Goal: Task Accomplishment & Management: Use online tool/utility

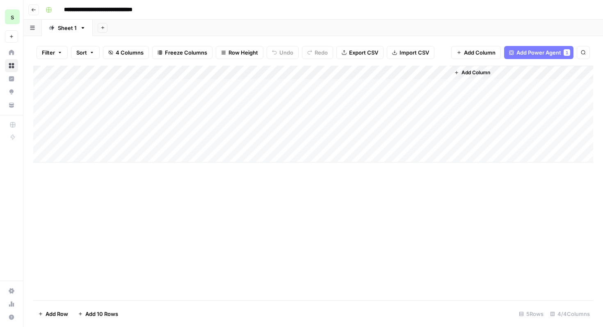
scroll to position [476, 0]
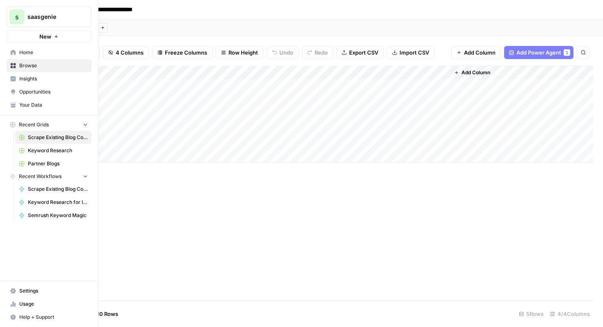
click at [31, 8] on button "s saasgenie" at bounding box center [49, 17] width 85 height 21
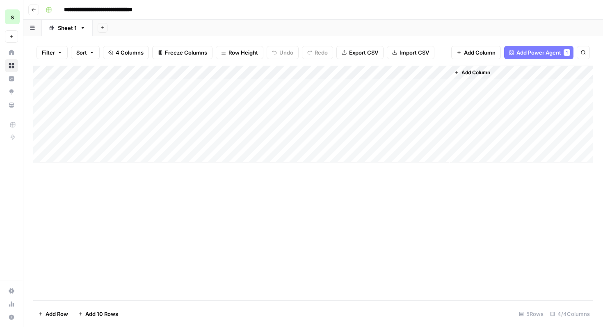
click at [31, 10] on button "Go back" at bounding box center [33, 10] width 11 height 11
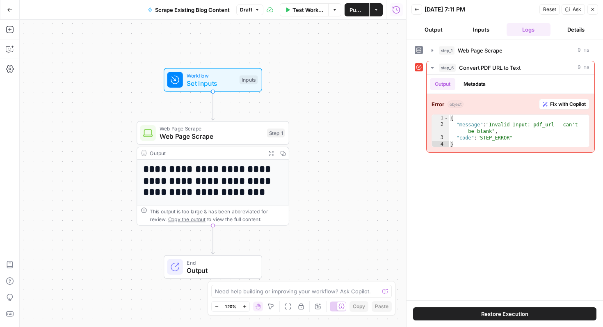
click at [5, 12] on button "Go Back" at bounding box center [9, 9] width 15 height 15
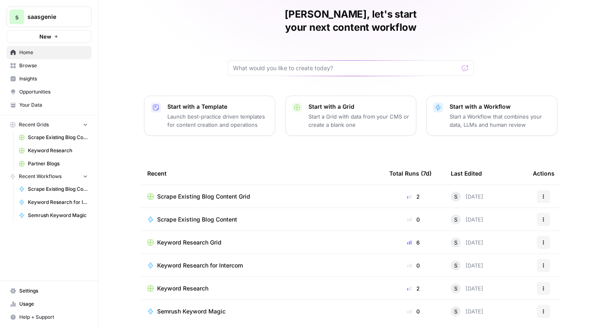
scroll to position [35, 0]
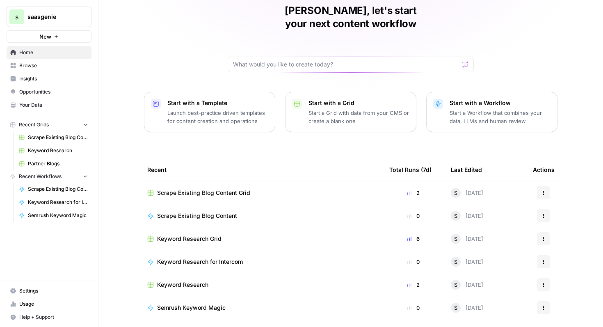
click at [202, 235] on span "Keyword Research Grid" at bounding box center [189, 239] width 64 height 8
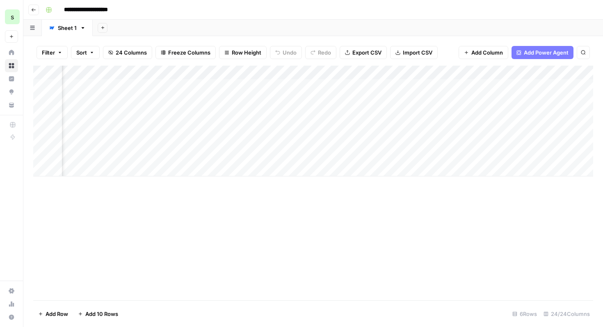
scroll to position [0, 1165]
click at [104, 11] on input "**********" at bounding box center [96, 9] width 73 height 13
click at [93, 11] on input "**********" at bounding box center [96, 9] width 73 height 13
drag, startPoint x: 89, startPoint y: 11, endPoint x: 146, endPoint y: 10, distance: 56.6
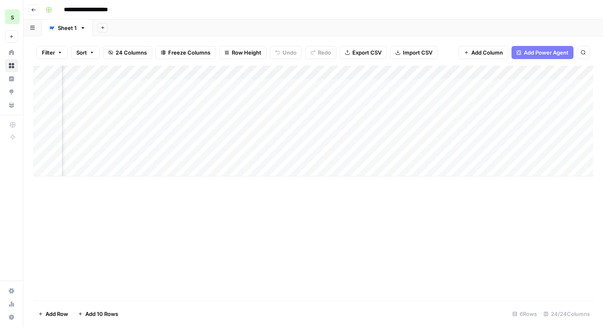
click at [146, 10] on div "**********" at bounding box center [318, 9] width 552 height 13
type input "**********"
click at [35, 14] on button "Go back" at bounding box center [33, 10] width 11 height 11
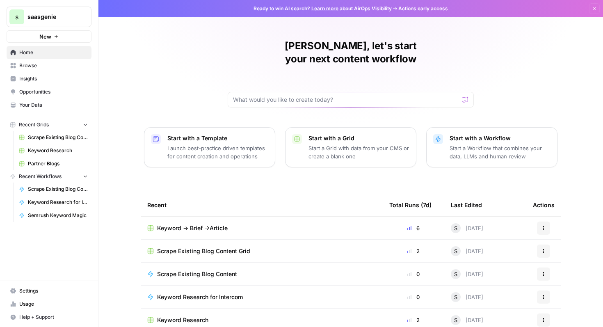
click at [222, 270] on span "Scrape Existing Blog Content" at bounding box center [197, 274] width 80 height 8
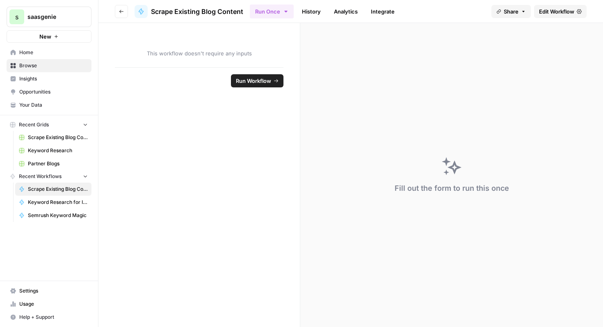
click at [128, 11] on button "Go back" at bounding box center [121, 11] width 13 height 13
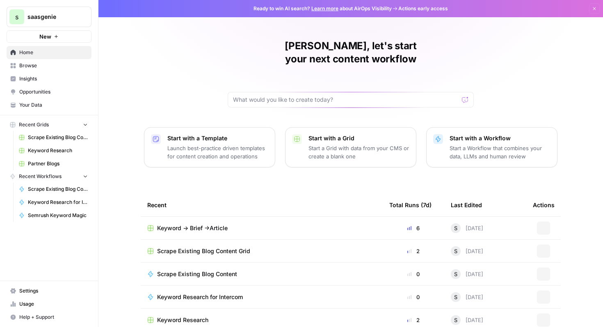
click at [185, 270] on span "Scrape Existing Blog Content" at bounding box center [197, 274] width 80 height 8
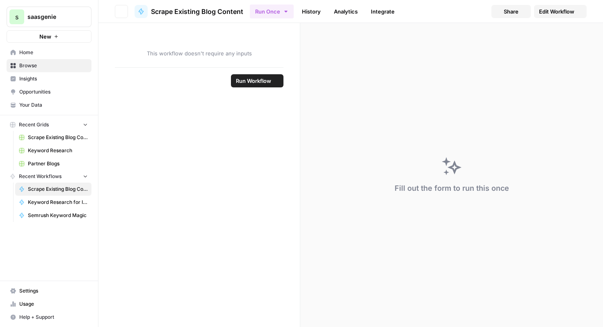
click at [185, 259] on section "This workflow doesn't require any inputs Run Workflow Fill out the form to run …" at bounding box center [350, 175] width 504 height 304
click at [439, 172] on div "Fill out the form to run this once" at bounding box center [451, 175] width 303 height 304
click at [204, 55] on span "This workflow doesn't require any inputs" at bounding box center [199, 53] width 169 height 8
click at [287, 11] on icon "button" at bounding box center [286, 11] width 7 height 7
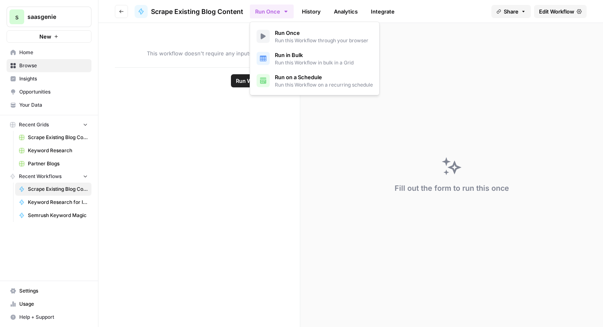
click at [121, 11] on icon "button" at bounding box center [121, 11] width 4 height 3
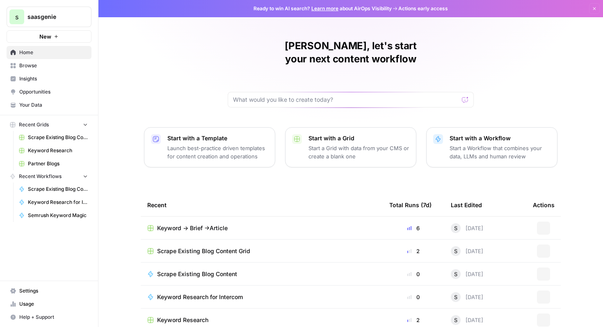
scroll to position [50, 0]
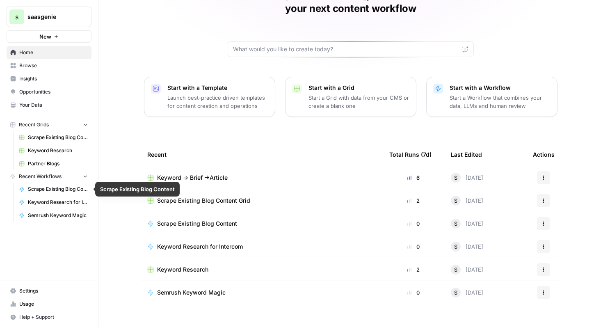
click at [67, 191] on span "Scrape Existing Blog Content" at bounding box center [58, 188] width 60 height 7
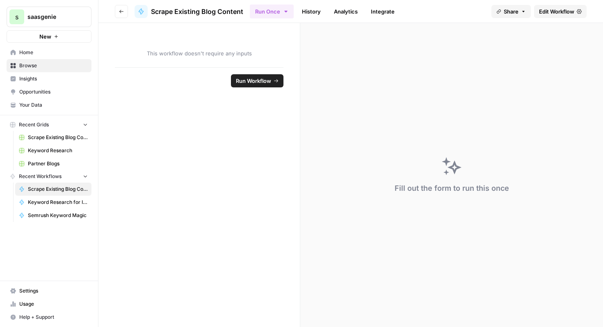
click at [272, 82] on button "Run Workflow" at bounding box center [257, 80] width 52 height 13
click at [132, 80] on span "History" at bounding box center [129, 81] width 19 height 8
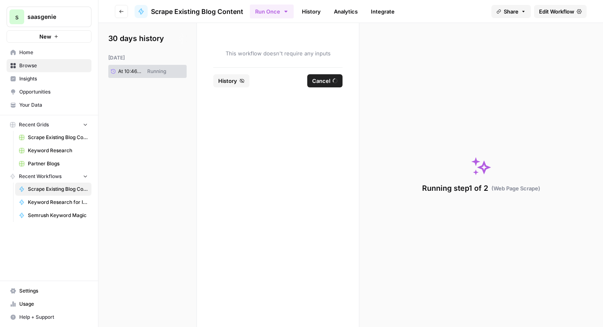
click at [327, 82] on span "Cancel" at bounding box center [321, 81] width 18 height 8
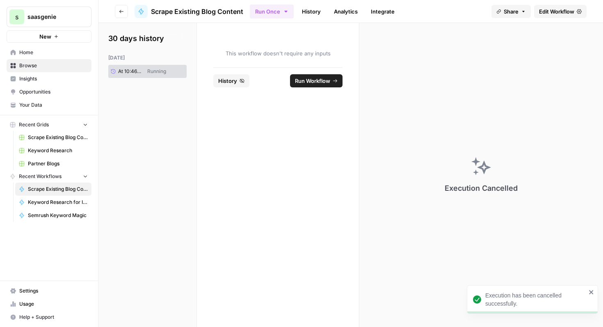
click at [122, 9] on icon "button" at bounding box center [121, 11] width 5 height 5
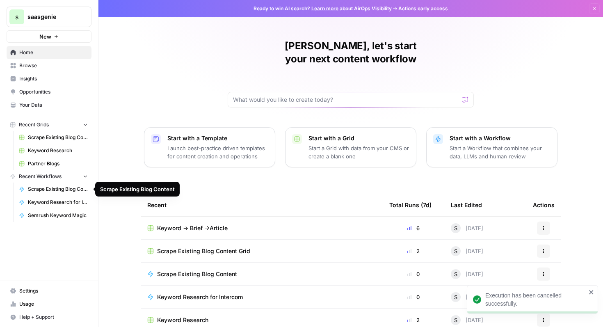
scroll to position [50, 0]
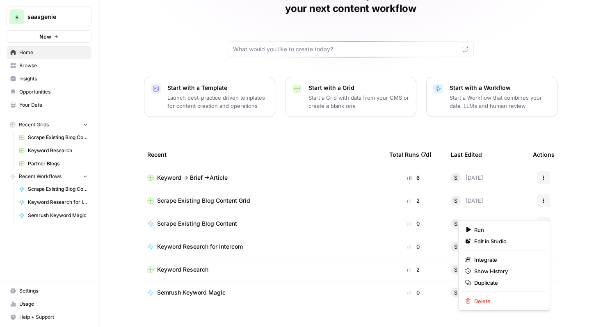
click at [549, 217] on button "Actions" at bounding box center [543, 223] width 13 height 13
click at [486, 239] on span "Edit in Studio" at bounding box center [507, 241] width 66 height 8
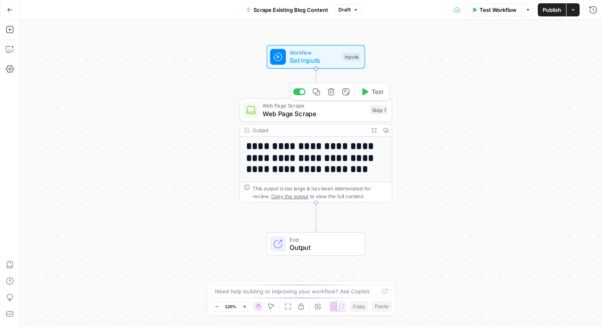
click at [327, 115] on span "Web Page Scrape" at bounding box center [313, 114] width 103 height 10
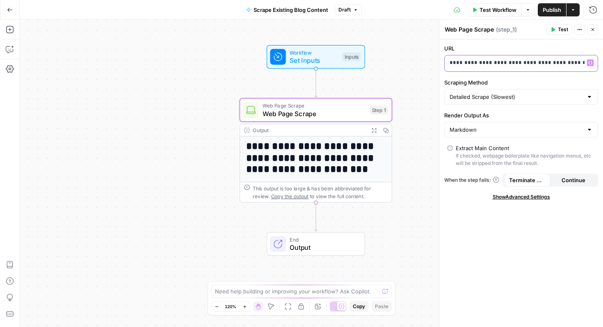
click at [523, 62] on p "**********" at bounding box center [514, 63] width 130 height 8
click at [592, 63] on icon "button" at bounding box center [590, 63] width 4 height 4
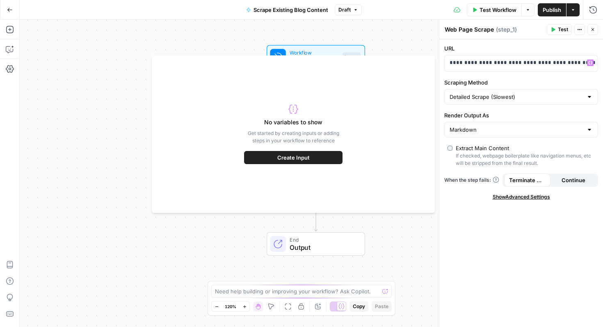
click at [327, 161] on button "Create Input" at bounding box center [293, 157] width 98 height 13
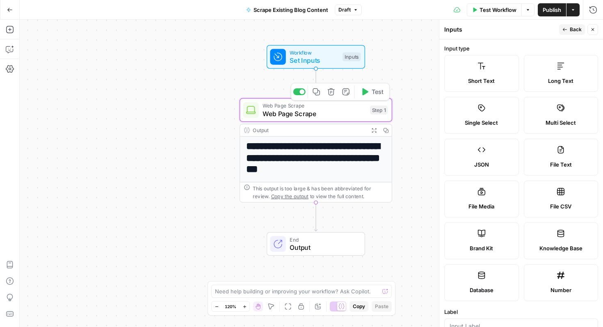
click at [319, 115] on span "Web Page Scrape" at bounding box center [313, 114] width 103 height 10
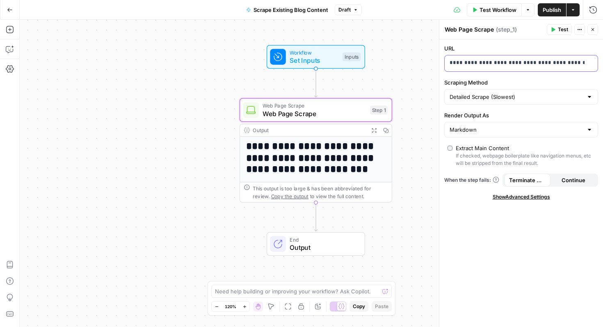
click at [515, 60] on p "**********" at bounding box center [514, 63] width 130 height 8
drag, startPoint x: 449, startPoint y: 62, endPoint x: 602, endPoint y: 59, distance: 153.4
click at [602, 59] on div "**********" at bounding box center [521, 182] width 164 height 287
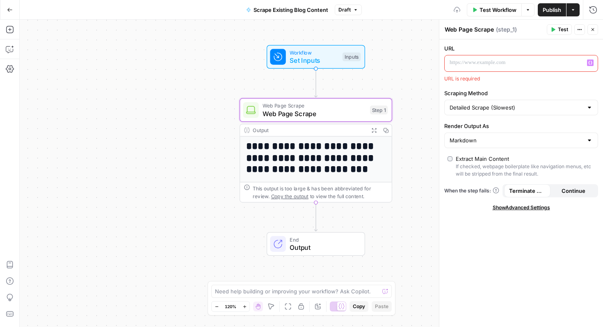
click at [590, 63] on icon "button" at bounding box center [590, 63] width 4 height 4
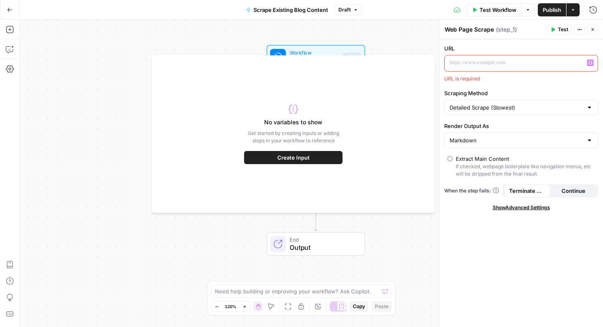
click at [326, 159] on button "Create Input" at bounding box center [293, 157] width 98 height 13
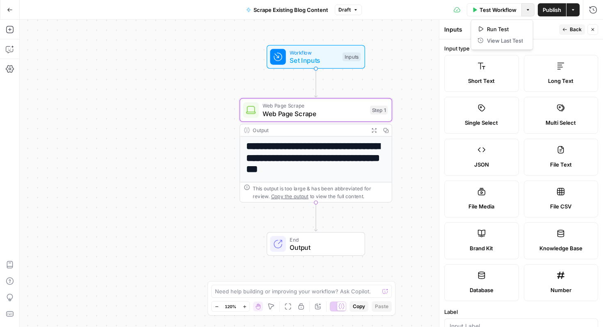
click at [531, 11] on button "Options" at bounding box center [527, 9] width 13 height 13
click at [542, 27] on div "Options" at bounding box center [527, 27] width 30 height 15
click at [577, 10] on button "Actions" at bounding box center [572, 9] width 13 height 13
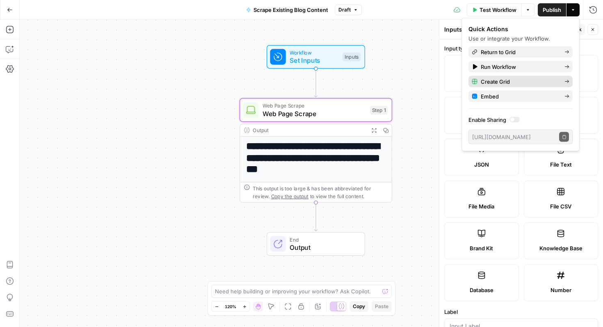
click at [541, 80] on span "Create Grid" at bounding box center [519, 82] width 77 height 8
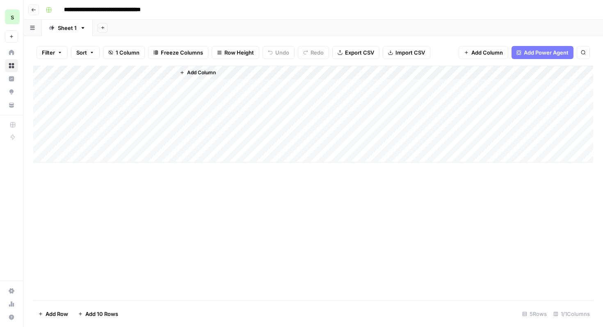
click at [156, 74] on div "Add Column" at bounding box center [313, 114] width 560 height 97
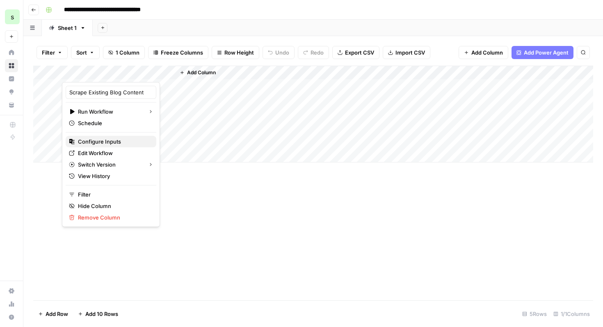
click at [115, 143] on span "Configure Inputs" at bounding box center [114, 141] width 72 height 8
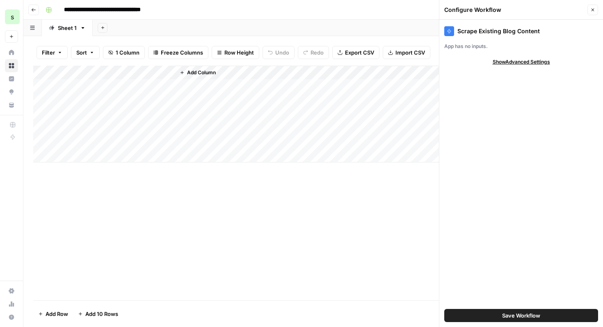
click at [509, 60] on span "Show Advanced Settings" at bounding box center [521, 61] width 57 height 7
click at [508, 80] on div "Default" at bounding box center [521, 86] width 154 height 13
type input "Default"
click at [508, 146] on div "Scrape Existing Blog Content App has no inputs. Hide Advanced Settings Version …" at bounding box center [521, 173] width 164 height 307
click at [525, 81] on div "Default" at bounding box center [521, 86] width 154 height 13
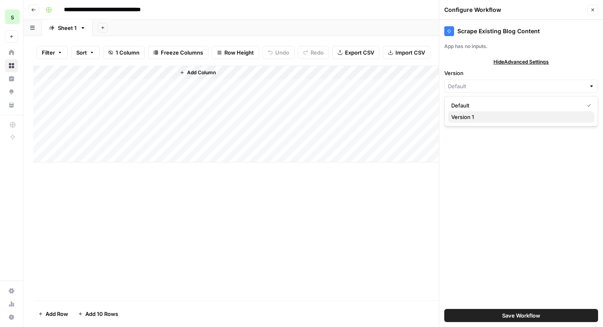
click at [518, 114] on span "Version 1" at bounding box center [519, 117] width 137 height 8
type input "Version 1"
click at [522, 85] on input "Version" at bounding box center [516, 86] width 137 height 8
type input "Version 1"
click at [592, 10] on icon "button" at bounding box center [592, 10] width 3 height 3
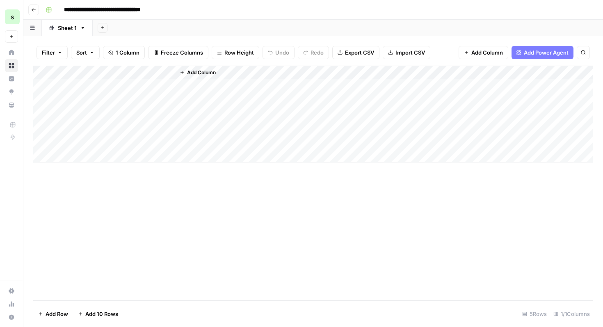
click at [32, 13] on button "Go back" at bounding box center [33, 10] width 11 height 11
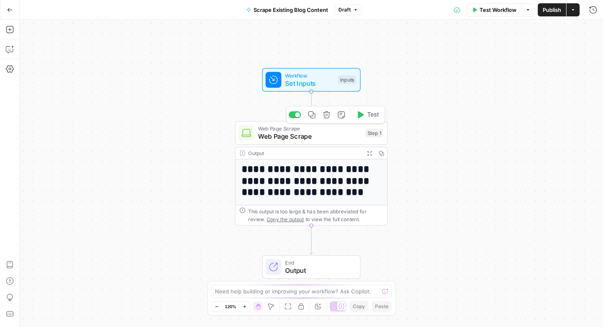
click at [349, 141] on span "Web Page Scrape" at bounding box center [309, 137] width 103 height 10
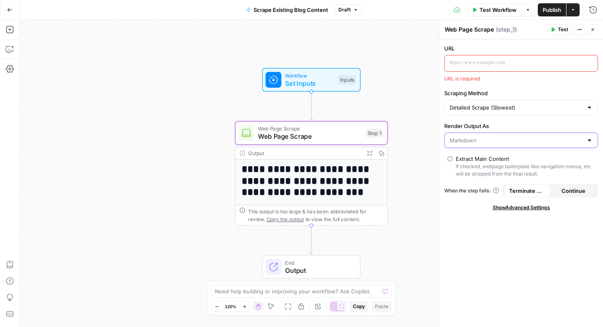
click at [504, 140] on input "Render Output As" at bounding box center [515, 140] width 133 height 8
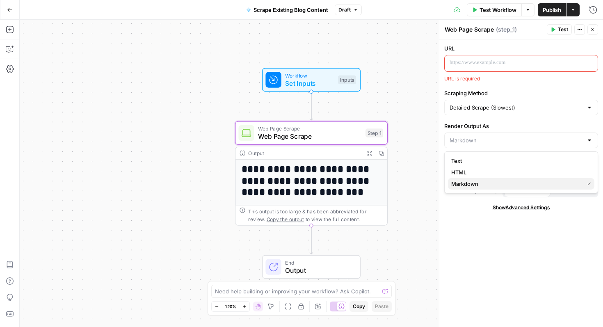
click at [491, 184] on span "Markdown" at bounding box center [515, 184] width 129 height 8
type input "Markdown"
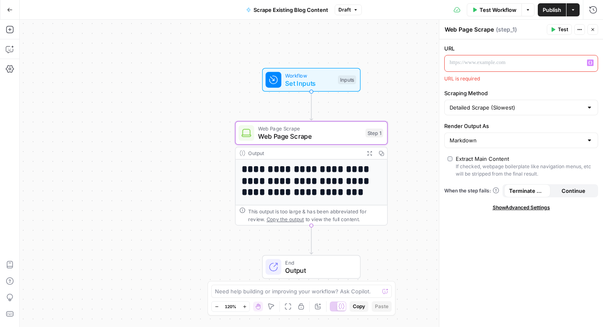
click at [591, 63] on icon "button" at bounding box center [590, 63] width 4 height 4
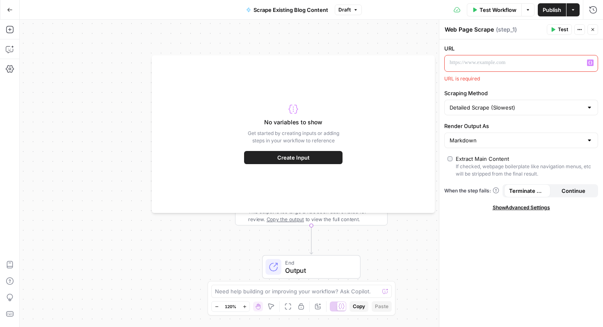
click at [331, 155] on button "Create Input" at bounding box center [293, 157] width 98 height 13
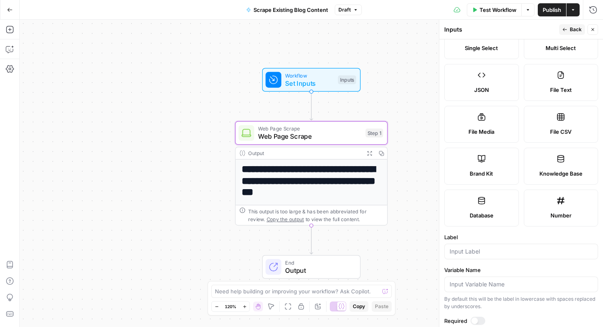
scroll to position [69, 0]
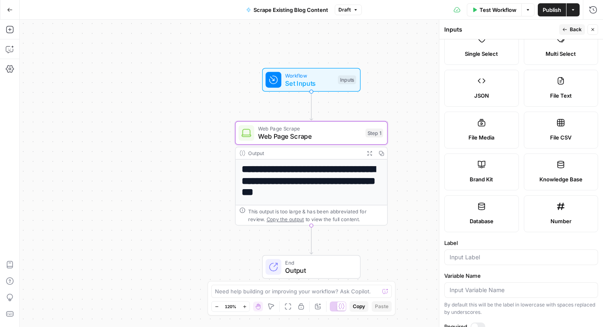
click at [483, 86] on label "JSON" at bounding box center [481, 88] width 75 height 37
click at [486, 87] on label "JSON" at bounding box center [481, 88] width 75 height 37
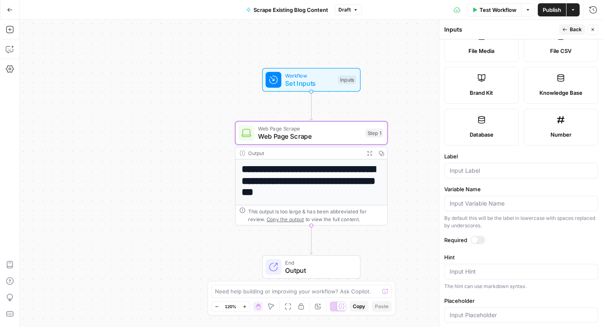
scroll to position [227, 0]
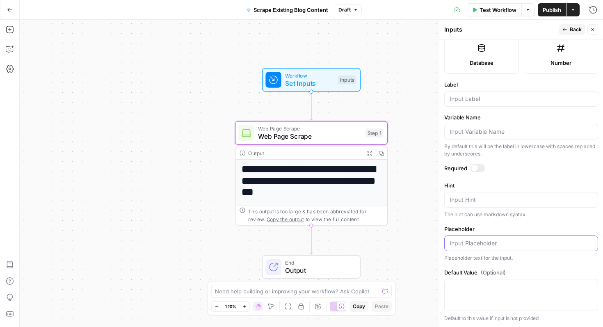
click at [472, 244] on input "Placeholder" at bounding box center [520, 243] width 143 height 8
click at [594, 29] on icon "button" at bounding box center [592, 29] width 5 height 5
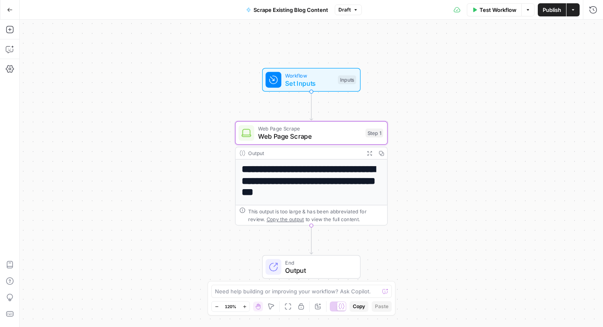
click at [9, 10] on icon "button" at bounding box center [10, 10] width 6 height 6
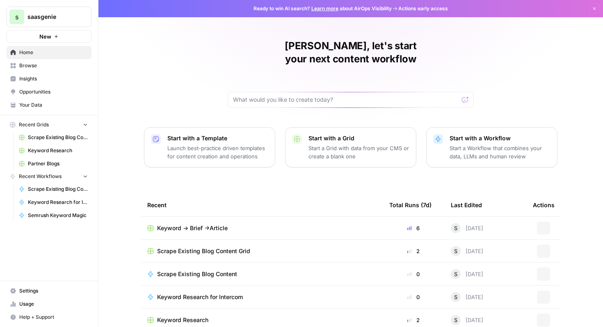
scroll to position [50, 0]
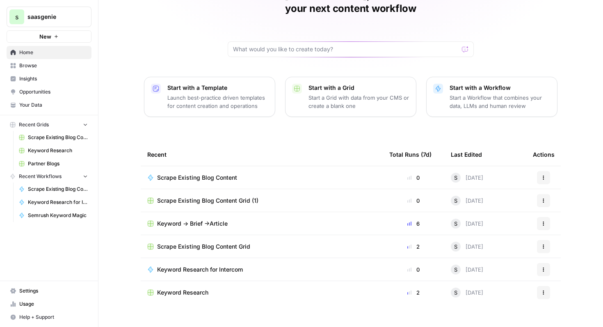
click at [207, 219] on span "Keyword -> Brief ->Article" at bounding box center [192, 223] width 71 height 8
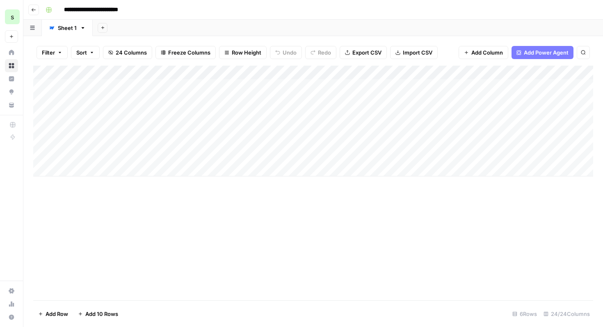
click at [173, 72] on div "Add Column" at bounding box center [313, 121] width 560 height 111
click at [268, 193] on div "Add Column" at bounding box center [313, 183] width 560 height 235
click at [32, 10] on icon "button" at bounding box center [33, 9] width 5 height 5
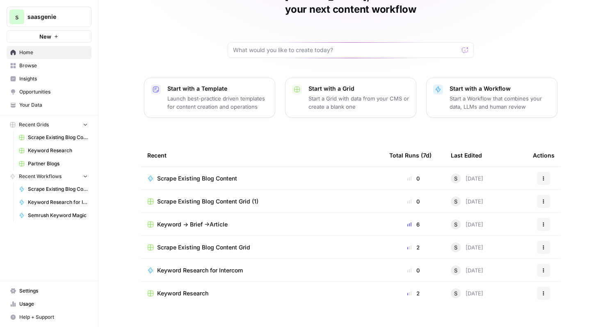
scroll to position [50, 0]
click at [545, 198] on icon "button" at bounding box center [543, 200] width 5 height 5
click at [506, 227] on span "Delete" at bounding box center [507, 225] width 66 height 8
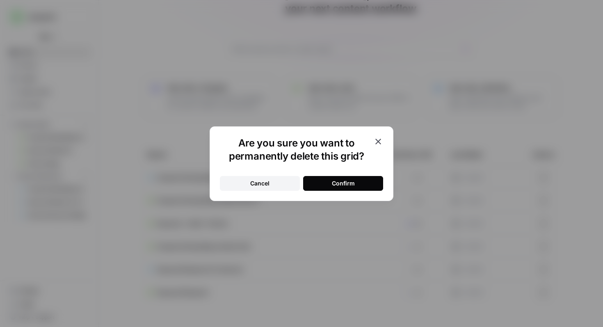
click at [361, 188] on button "Confirm" at bounding box center [343, 183] width 80 height 15
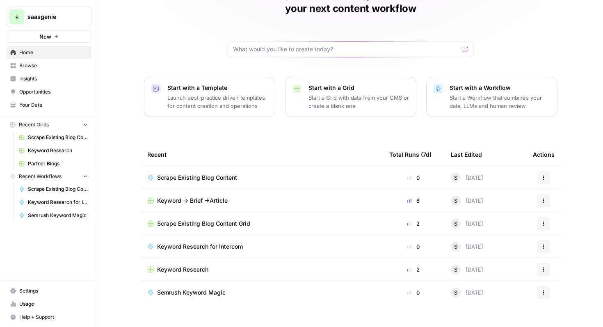
click at [218, 173] on span "Scrape Existing Blog Content" at bounding box center [197, 177] width 80 height 8
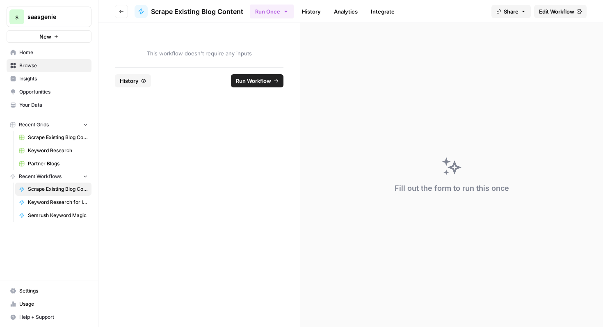
click at [167, 10] on span "Scrape Existing Blog Content" at bounding box center [197, 12] width 92 height 10
click at [549, 14] on span "Edit Workflow" at bounding box center [556, 11] width 35 height 8
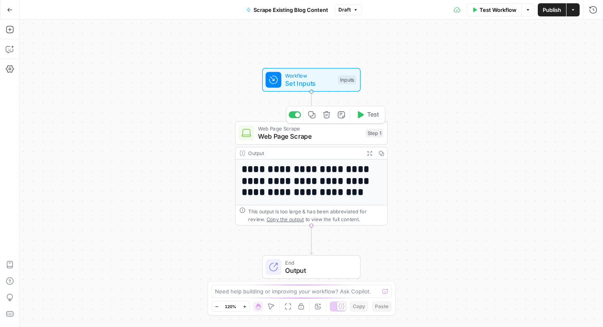
click at [332, 137] on span "Web Page Scrape" at bounding box center [309, 137] width 103 height 10
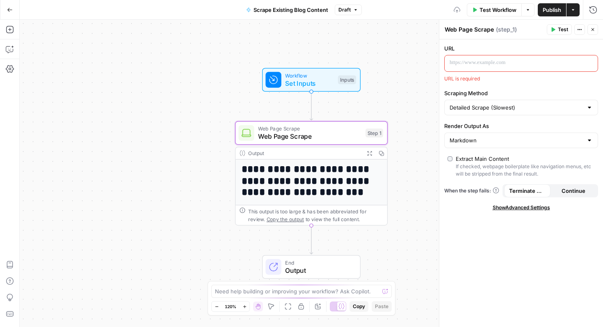
click at [575, 10] on button "Actions" at bounding box center [572, 9] width 13 height 13
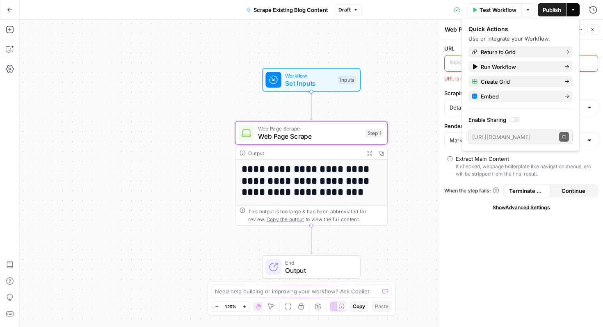
click at [9, 9] on icon "button" at bounding box center [9, 10] width 5 height 4
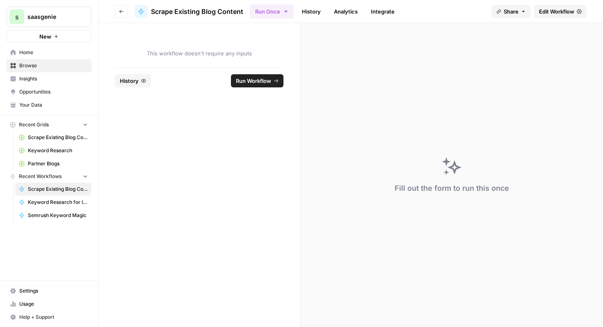
click at [41, 57] on link "Home" at bounding box center [49, 52] width 85 height 13
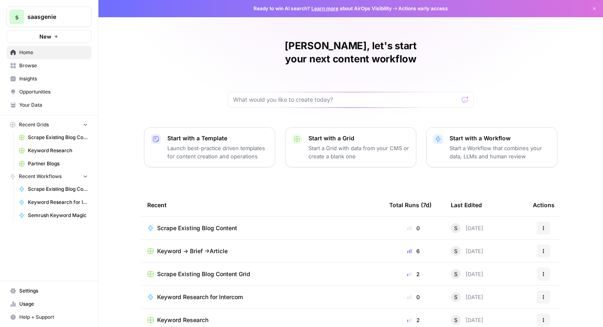
scroll to position [50, 0]
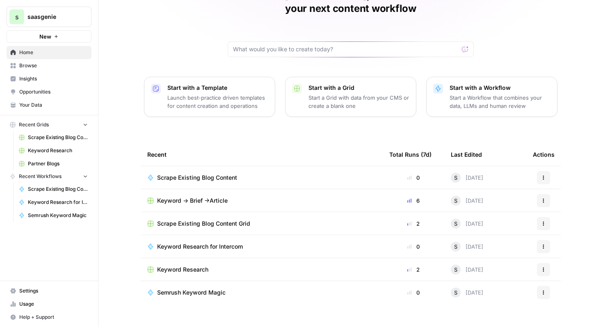
click at [545, 175] on icon "button" at bounding box center [543, 177] width 5 height 5
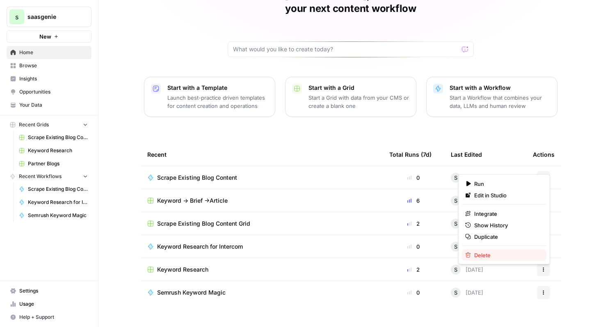
click at [479, 252] on span "Delete" at bounding box center [507, 255] width 66 height 8
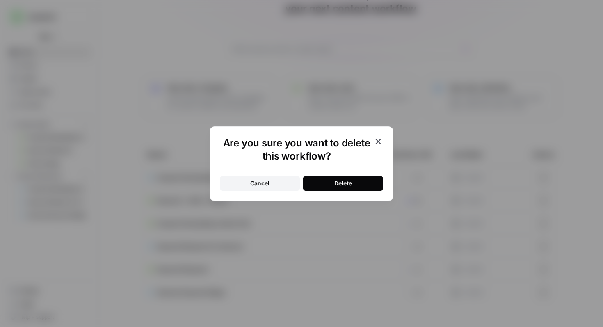
click at [354, 184] on button "Delete" at bounding box center [343, 183] width 80 height 15
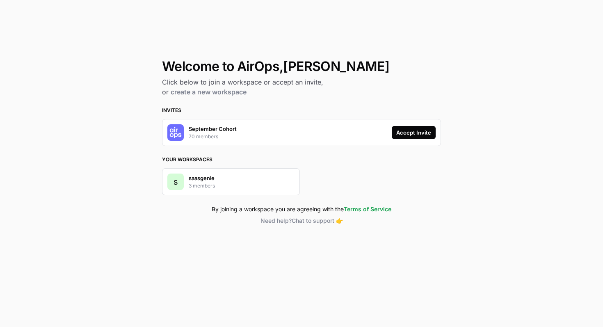
click at [400, 133] on div "Accept Invite" at bounding box center [413, 132] width 35 height 8
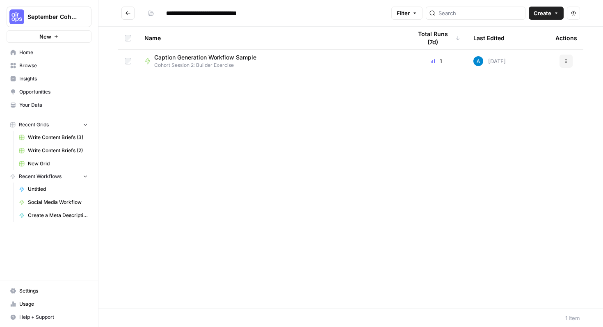
click at [53, 68] on span "Browse" at bounding box center [53, 65] width 68 height 7
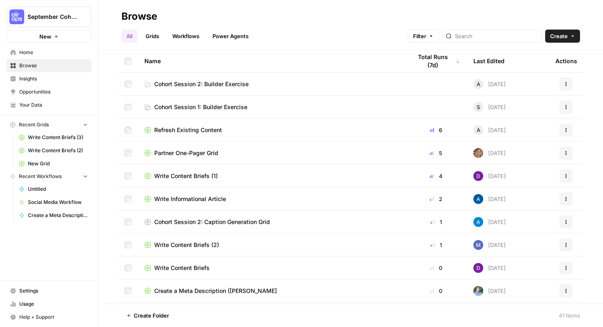
click at [198, 87] on span "Cohort Session 2: Builder Exercise" at bounding box center [201, 84] width 94 height 8
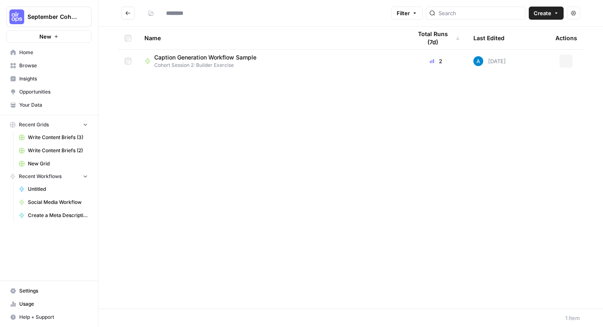
type input "**********"
click at [549, 8] on button "Create" at bounding box center [546, 13] width 35 height 13
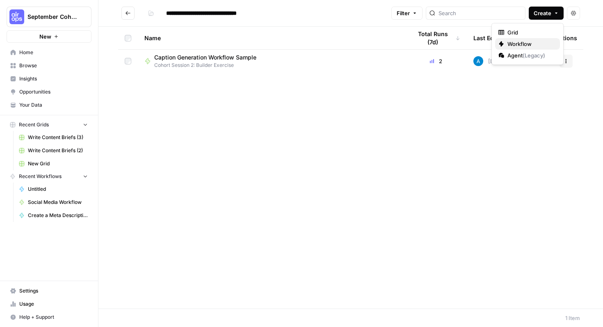
click at [530, 47] on span "Workflow" at bounding box center [530, 44] width 46 height 8
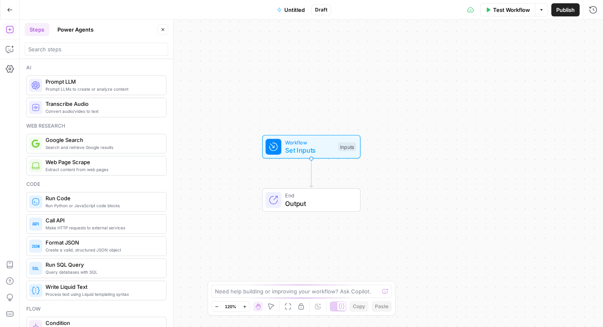
click at [297, 11] on span "Untitled" at bounding box center [294, 10] width 21 height 8
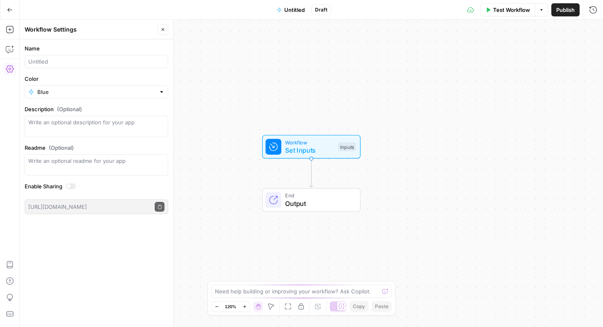
click at [297, 11] on span "Untitled" at bounding box center [294, 10] width 21 height 8
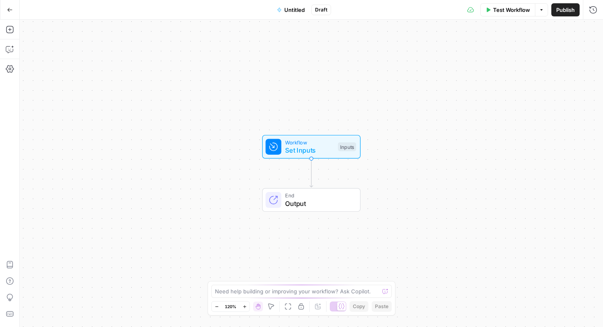
click at [302, 9] on span "Untitled" at bounding box center [294, 10] width 21 height 8
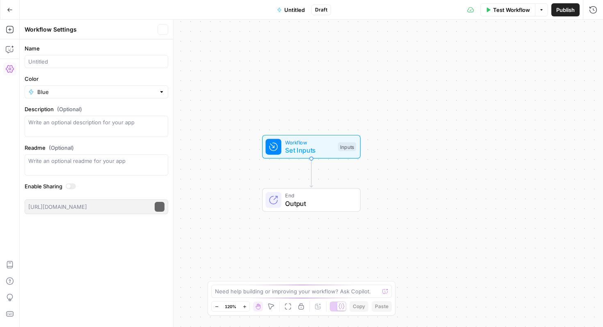
click at [302, 9] on span "Untitled" at bounding box center [294, 10] width 21 height 8
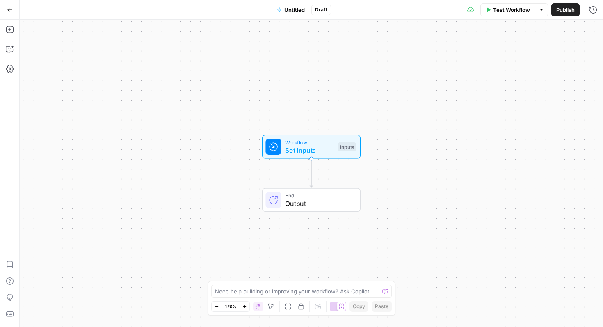
click at [302, 9] on span "Untitled" at bounding box center [294, 10] width 21 height 8
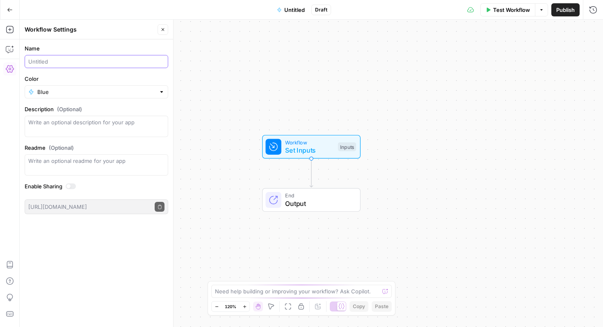
click at [83, 65] on input "Name" at bounding box center [96, 61] width 136 height 8
click at [78, 63] on input "Name" at bounding box center [96, 61] width 136 height 8
type input "Fitness Content generator ([PERSON_NAME])"
click at [554, 8] on button "Publish" at bounding box center [565, 9] width 28 height 13
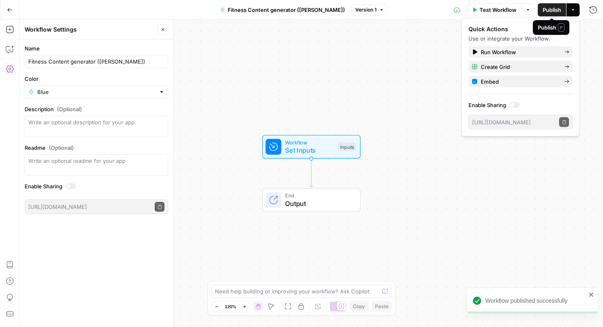
click at [557, 10] on span "Publish" at bounding box center [552, 10] width 18 height 8
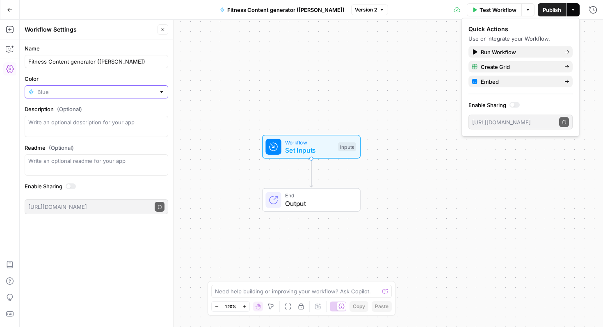
click at [155, 92] on input "Color" at bounding box center [96, 92] width 118 height 8
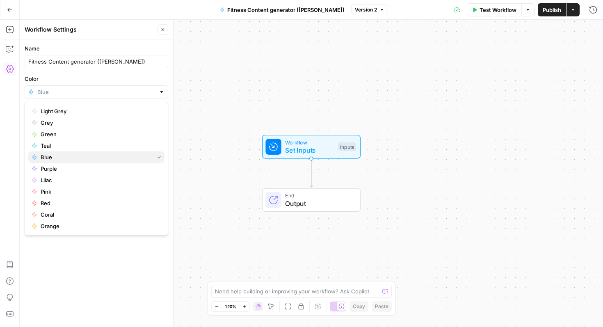
click at [117, 153] on button "Blue" at bounding box center [96, 156] width 136 height 11
type input "Blue"
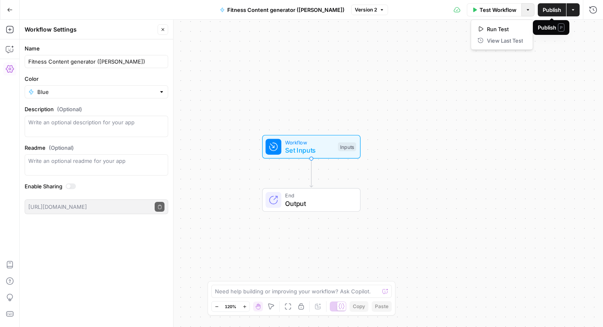
click at [529, 11] on icon "button" at bounding box center [527, 9] width 5 height 5
click at [552, 9] on span "Publish" at bounding box center [552, 10] width 18 height 8
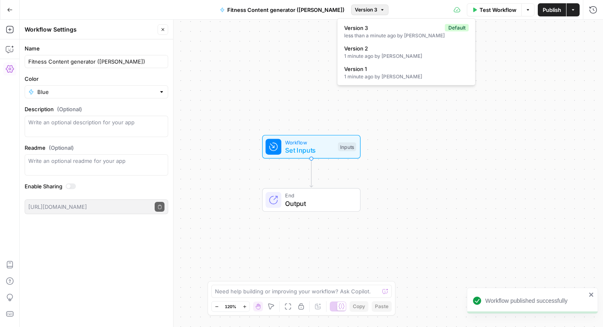
click at [380, 9] on icon "button" at bounding box center [382, 9] width 5 height 5
click at [9, 10] on icon "button" at bounding box center [10, 10] width 6 height 6
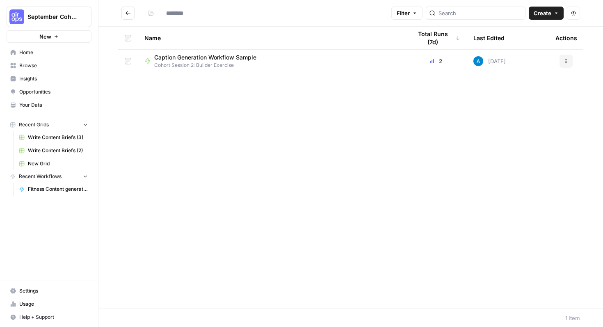
type input "**********"
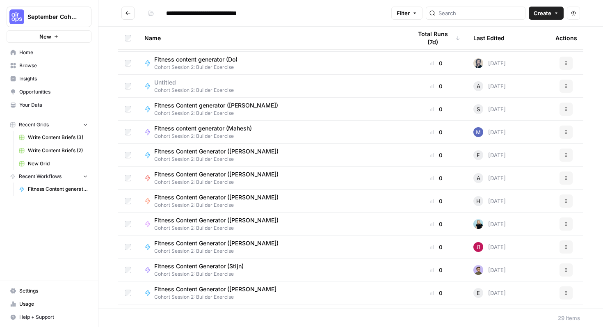
scroll to position [205, 0]
click at [240, 104] on span "Fitness Content generator ([PERSON_NAME])" at bounding box center [216, 105] width 124 height 8
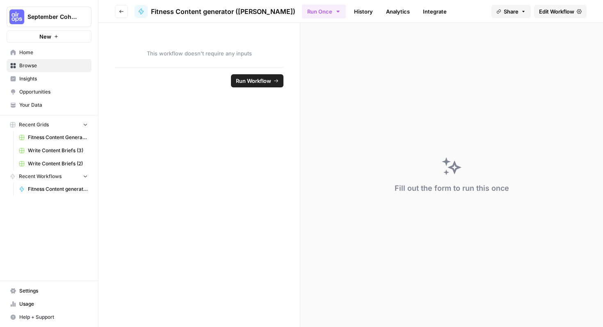
click at [560, 13] on span "Edit Workflow" at bounding box center [556, 11] width 35 height 8
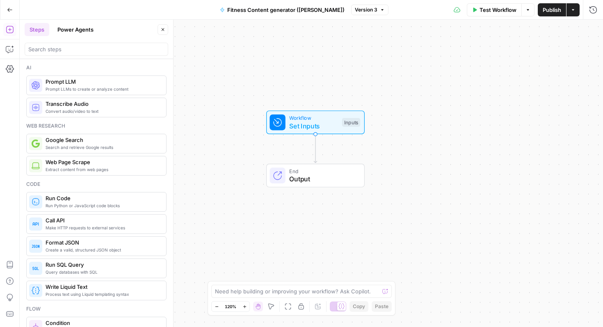
click at [13, 8] on button "Go Back" at bounding box center [9, 9] width 15 height 15
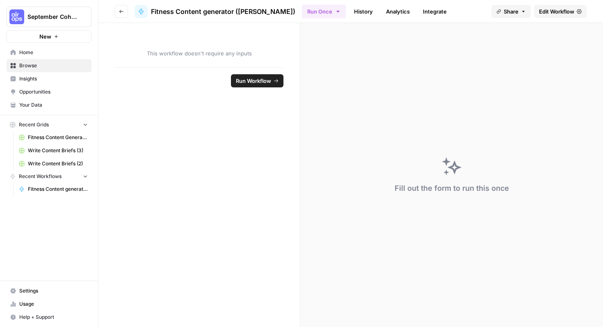
click at [64, 106] on span "Your Data" at bounding box center [53, 104] width 68 height 7
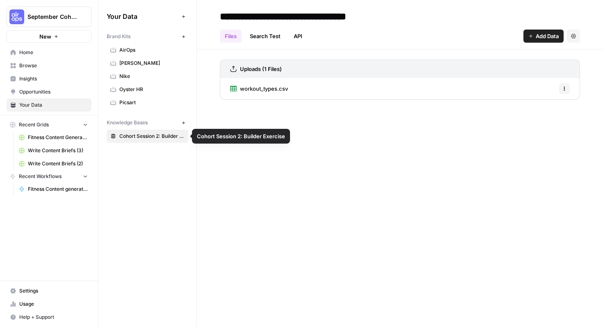
click at [144, 137] on span "Cohort Session 2: Builder Exercise" at bounding box center [151, 135] width 65 height 7
click at [561, 87] on button "Options" at bounding box center [564, 88] width 11 height 11
click at [253, 87] on span "workout_types.csv" at bounding box center [264, 88] width 48 height 8
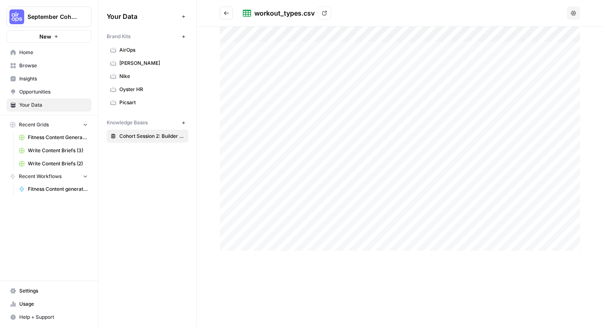
click at [323, 14] on icon at bounding box center [324, 13] width 5 height 5
click at [52, 55] on span "Home" at bounding box center [53, 52] width 68 height 7
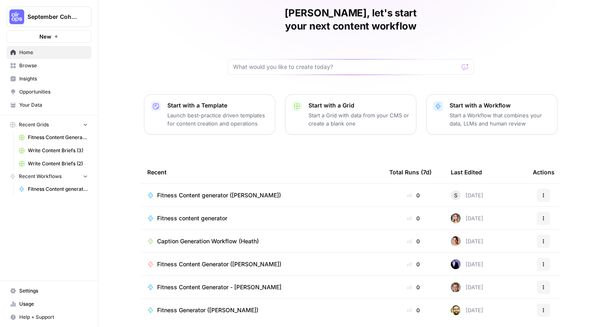
scroll to position [50, 0]
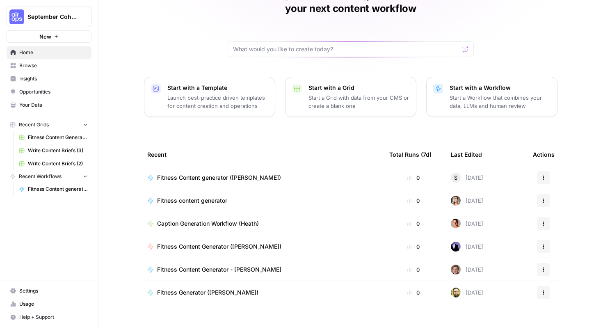
click at [226, 173] on span "Fitness Content generator ([PERSON_NAME])" at bounding box center [219, 177] width 124 height 8
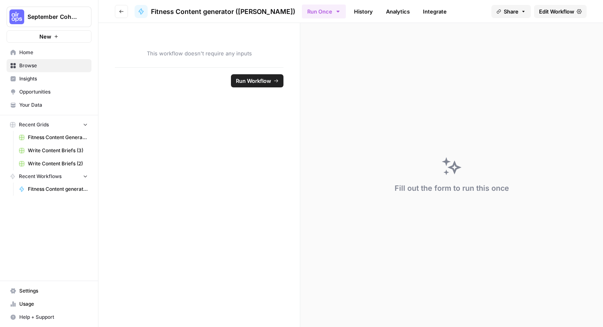
click at [555, 13] on span "Edit Workflow" at bounding box center [556, 11] width 35 height 8
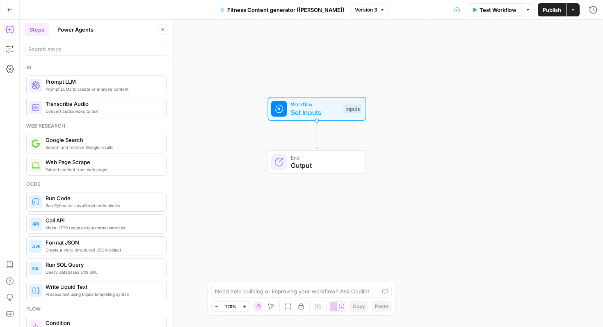
click at [3, 12] on button "Go Back" at bounding box center [9, 9] width 15 height 15
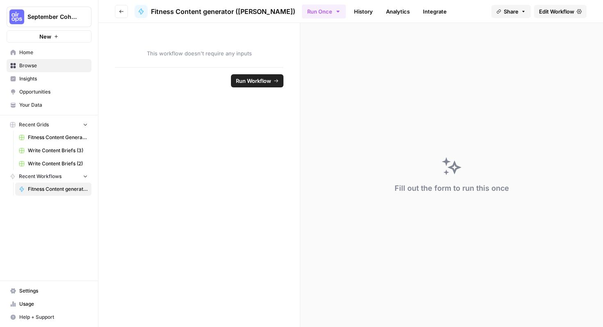
click at [59, 68] on span "Browse" at bounding box center [53, 65] width 68 height 7
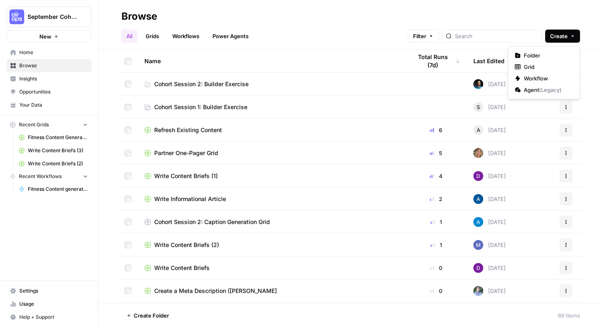
click at [577, 39] on button "Create" at bounding box center [562, 36] width 35 height 13
click at [555, 66] on span "Grid" at bounding box center [547, 67] width 46 height 8
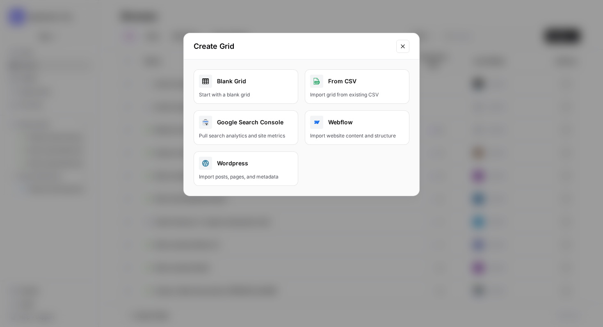
click at [242, 89] on link "Blank Grid Start with a blank grid" at bounding box center [246, 86] width 105 height 34
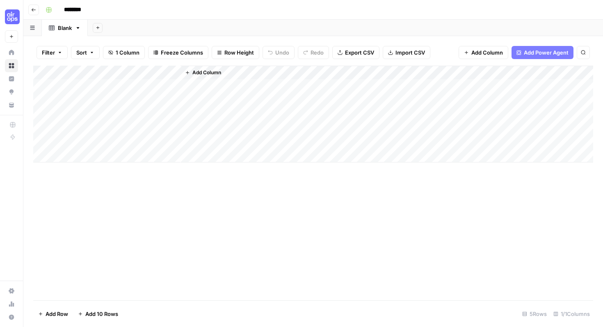
click at [78, 12] on input "********" at bounding box center [83, 9] width 46 height 13
click at [98, 9] on input "********" at bounding box center [83, 9] width 46 height 13
drag, startPoint x: 98, startPoint y: 9, endPoint x: 64, endPoint y: 9, distance: 33.6
click at [64, 9] on input "********" at bounding box center [83, 9] width 46 height 13
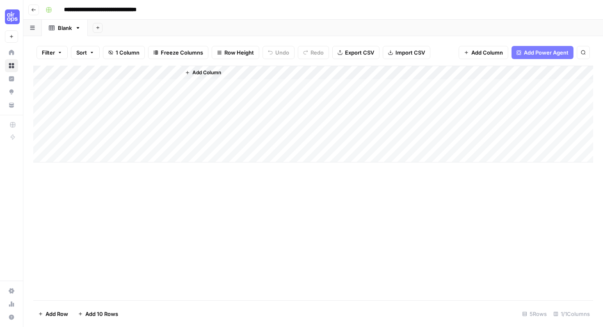
type input "**********"
click at [148, 87] on div "Add Column" at bounding box center [313, 114] width 560 height 97
click at [405, 53] on span "Import CSV" at bounding box center [410, 52] width 30 height 8
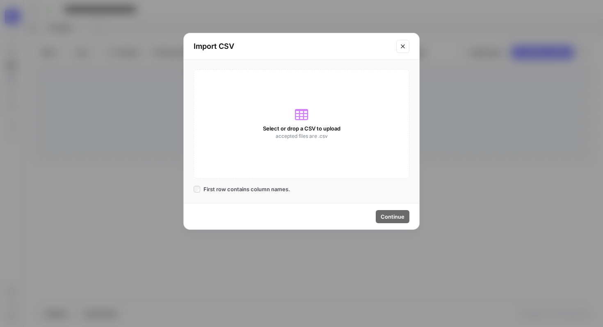
click at [303, 133] on span "accepted files are .csv" at bounding box center [302, 135] width 52 height 7
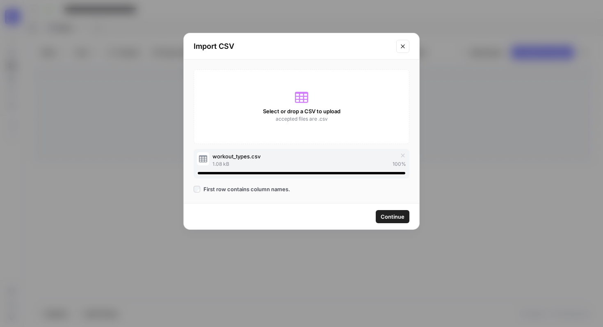
click at [394, 217] on span "Continue" at bounding box center [393, 216] width 24 height 8
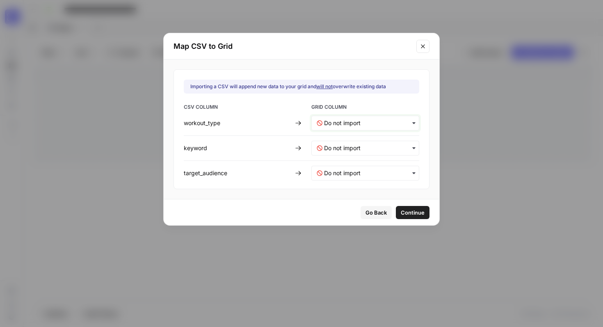
click at [381, 125] on input "text" at bounding box center [369, 123] width 90 height 8
click at [270, 130] on div "CSV COLUMN GRID COLUMN workout_type keyword target_audience" at bounding box center [301, 141] width 235 height 77
click at [351, 153] on div "button" at bounding box center [365, 148] width 108 height 15
click at [350, 173] on div "Title" at bounding box center [360, 169] width 96 height 15
click at [373, 121] on input "text" at bounding box center [369, 123] width 90 height 8
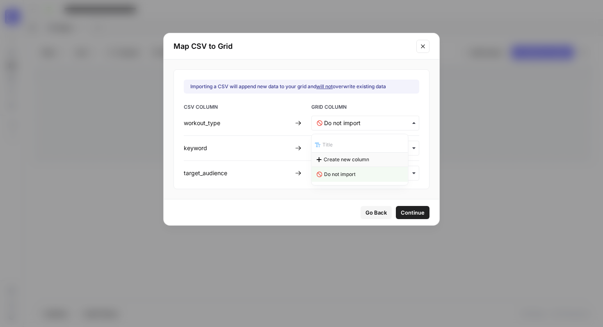
click at [356, 160] on span "Create new column" at bounding box center [347, 159] width 46 height 7
click at [356, 172] on input "text" at bounding box center [369, 173] width 90 height 8
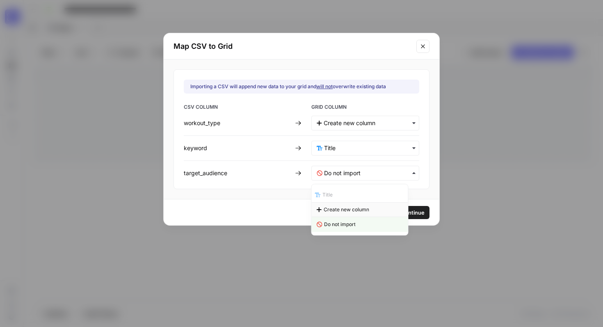
click at [354, 208] on span "Create new column" at bounding box center [347, 209] width 46 height 7
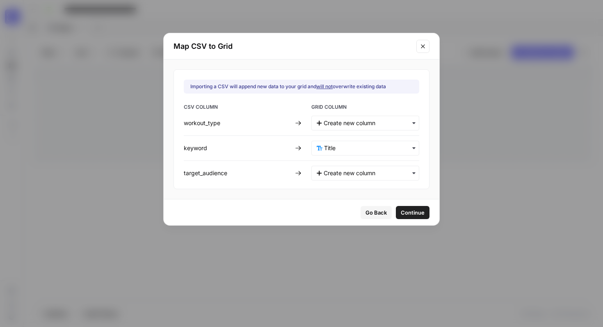
click at [409, 211] on span "Continue" at bounding box center [413, 212] width 24 height 8
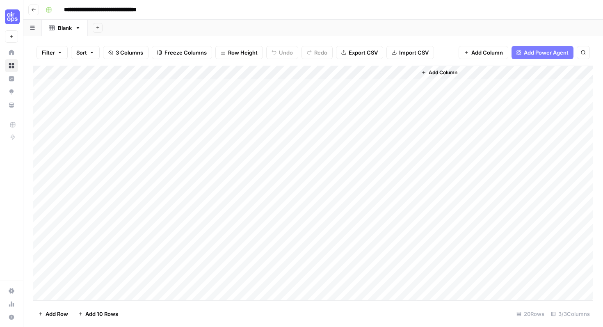
click at [234, 147] on div "Add Column" at bounding box center [313, 183] width 560 height 235
click at [123, 137] on div "Add Column" at bounding box center [313, 183] width 560 height 235
click at [111, 157] on div "Add Column" at bounding box center [313, 183] width 560 height 235
click at [365, 281] on div "Add Column" at bounding box center [313, 183] width 560 height 235
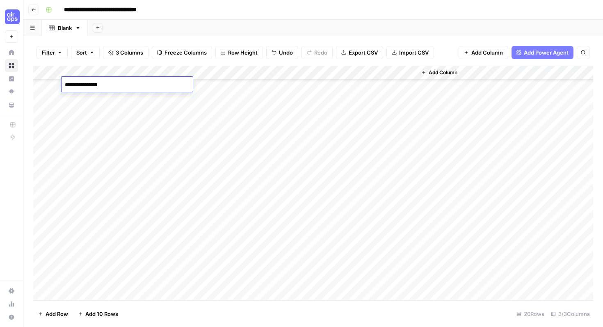
scroll to position [0, 0]
click at [241, 185] on div "Add Column" at bounding box center [313, 183] width 560 height 235
click at [136, 87] on div "Add Column" at bounding box center [313, 183] width 560 height 235
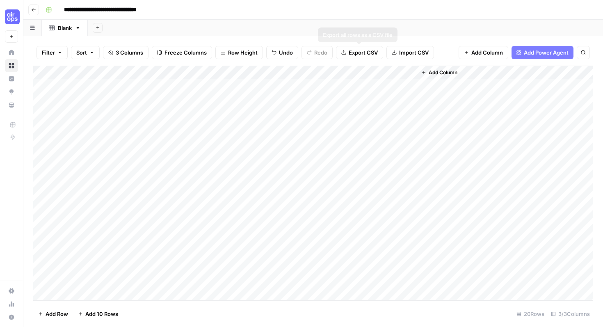
click at [405, 52] on span "Import CSV" at bounding box center [414, 52] width 30 height 8
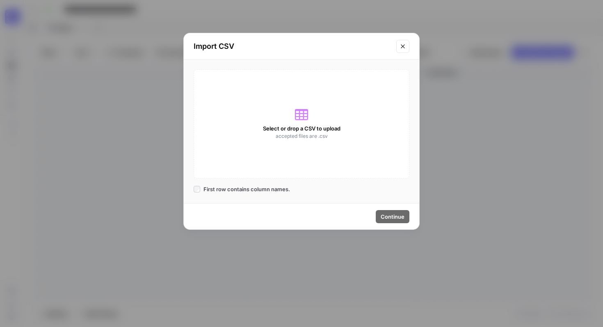
click at [304, 117] on icon at bounding box center [301, 114] width 13 height 11
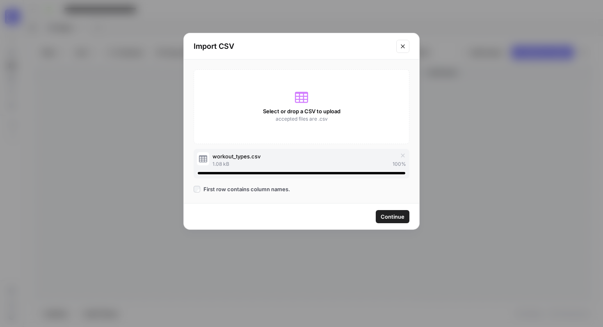
click at [396, 216] on span "Continue" at bounding box center [393, 216] width 24 height 8
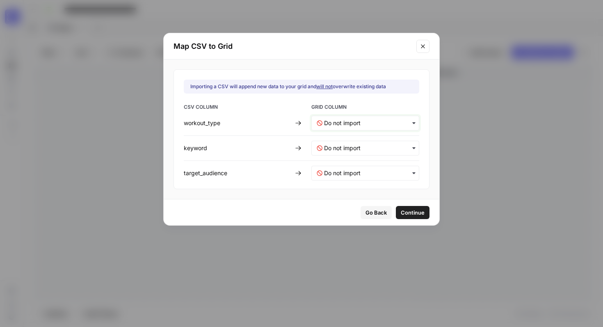
click at [364, 122] on input "text" at bounding box center [369, 123] width 90 height 8
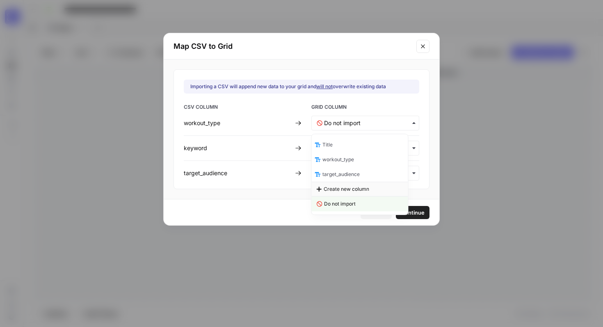
click at [355, 191] on span "Create new column" at bounding box center [347, 188] width 46 height 7
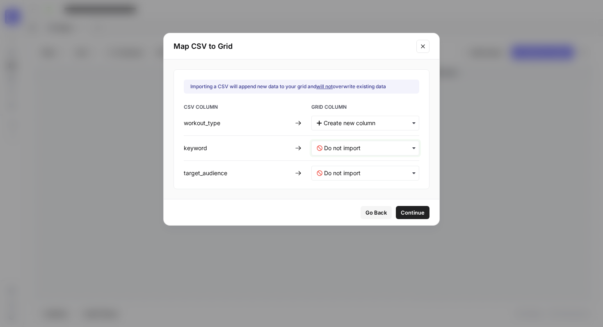
click at [360, 149] on input "text" at bounding box center [369, 148] width 90 height 8
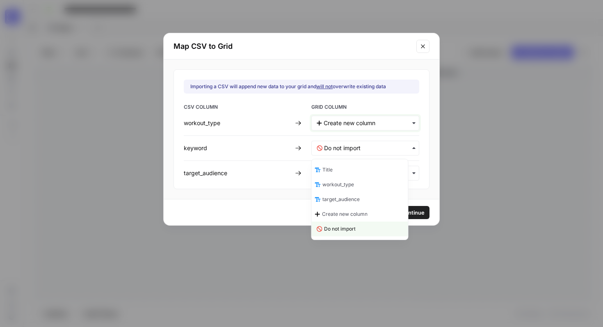
click at [372, 119] on input "text" at bounding box center [369, 123] width 90 height 8
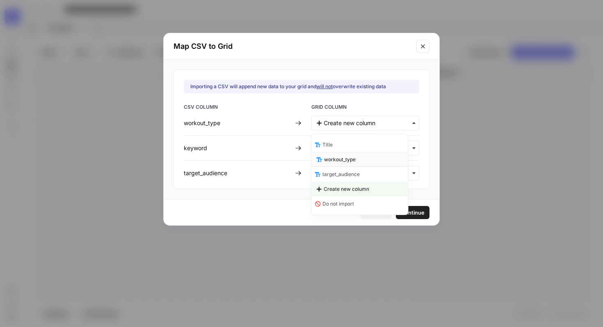
click at [360, 163] on div "workout_type" at bounding box center [360, 159] width 96 height 15
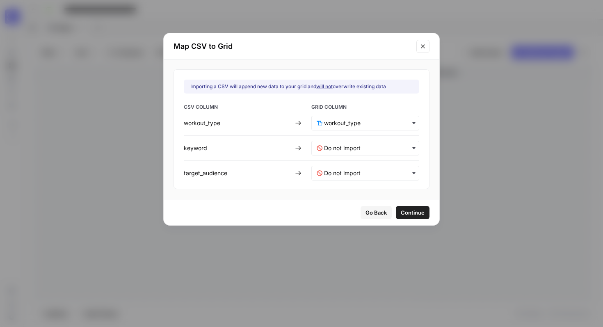
click at [365, 154] on div "button" at bounding box center [365, 148] width 108 height 15
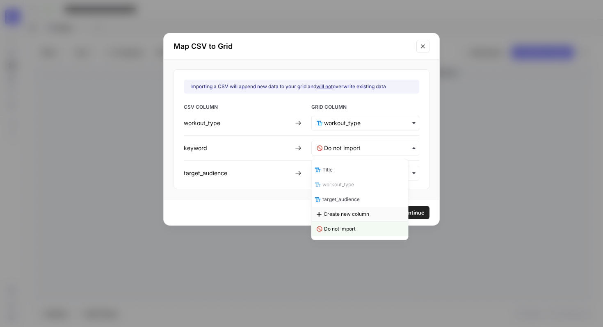
click at [360, 215] on span "Create new column" at bounding box center [347, 213] width 46 height 7
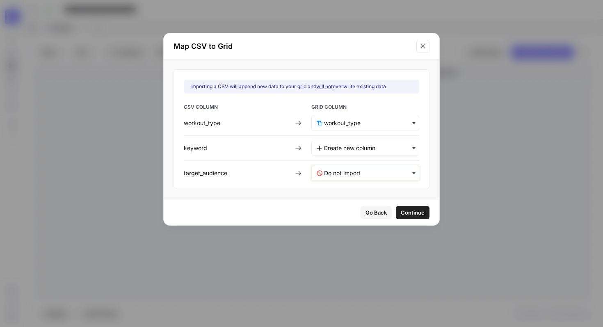
click at [364, 176] on input "text" at bounding box center [369, 173] width 90 height 8
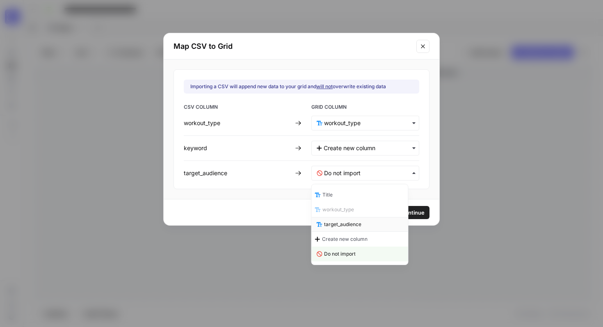
click at [363, 224] on div "target_audience" at bounding box center [360, 224] width 96 height 15
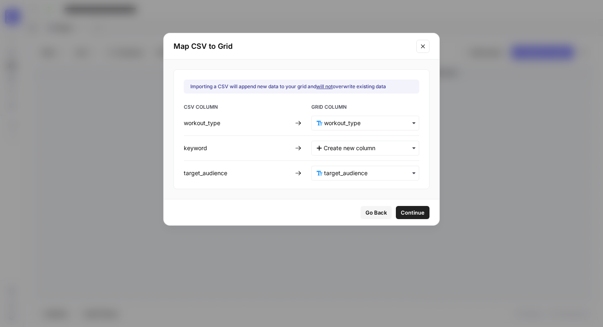
click at [405, 215] on span "Continue" at bounding box center [413, 212] width 24 height 8
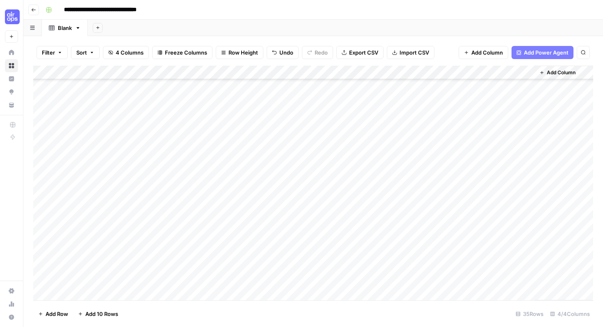
scroll to position [180, 0]
click at [453, 172] on div "Add Column" at bounding box center [313, 183] width 560 height 235
click at [576, 171] on div "Add Column" at bounding box center [564, 183] width 58 height 235
click at [447, 39] on div "Filter Sort 4 Columns Freeze Columns Row Height Undo Redo Export CSV Import CSV…" at bounding box center [312, 181] width 579 height 291
click at [83, 53] on span "Sort" at bounding box center [81, 52] width 11 height 8
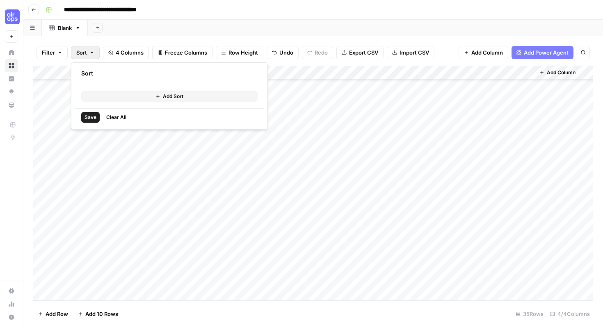
click at [262, 34] on div "Add Sheet" at bounding box center [345, 28] width 515 height 16
click at [120, 85] on div "Add Column" at bounding box center [313, 183] width 560 height 235
click at [46, 92] on div "Add Column" at bounding box center [313, 183] width 560 height 235
click at [44, 88] on div "Add Column" at bounding box center [313, 183] width 560 height 235
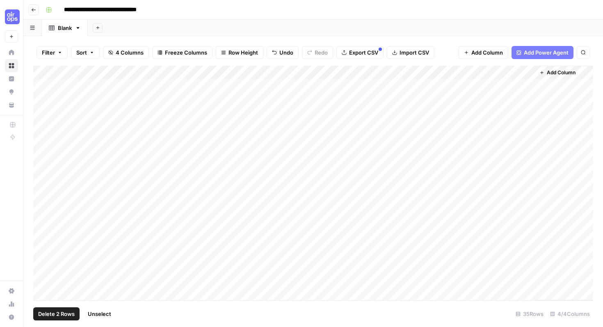
click at [44, 100] on div "Add Column" at bounding box center [313, 183] width 560 height 235
click at [43, 116] on div "Add Column" at bounding box center [313, 183] width 560 height 235
click at [42, 132] on div "Add Column" at bounding box center [313, 183] width 560 height 235
click at [44, 141] on div "Add Column" at bounding box center [313, 183] width 560 height 235
click at [43, 128] on div "Add Column" at bounding box center [313, 183] width 560 height 235
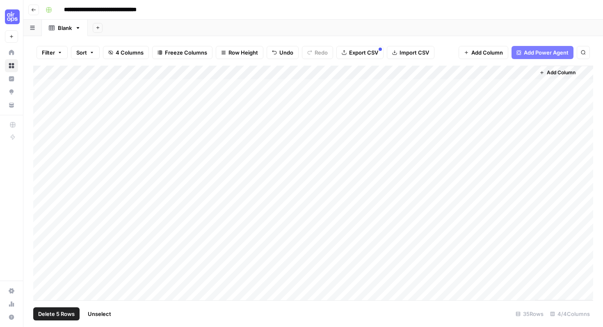
click at [43, 156] on div "Add Column" at bounding box center [313, 183] width 560 height 235
click at [42, 174] on div "Add Column" at bounding box center [313, 183] width 560 height 235
click at [45, 170] on div "Add Column" at bounding box center [313, 183] width 560 height 235
click at [44, 185] on div "Add Column" at bounding box center [313, 183] width 560 height 235
click at [44, 201] on div "Add Column" at bounding box center [313, 183] width 560 height 235
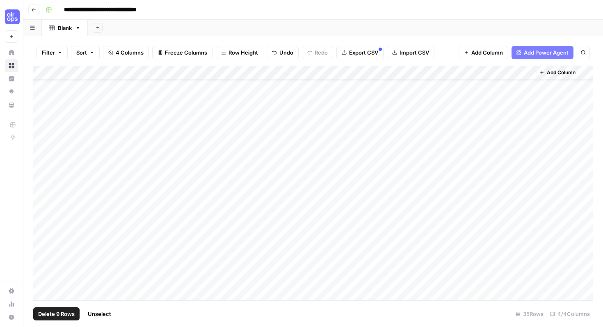
scroll to position [72, 0]
drag, startPoint x: 44, startPoint y: 141, endPoint x: 47, endPoint y: 233, distance: 91.9
click at [47, 233] on div "Add Column" at bounding box center [313, 183] width 560 height 235
click at [44, 157] on div "Add Column" at bounding box center [313, 183] width 560 height 235
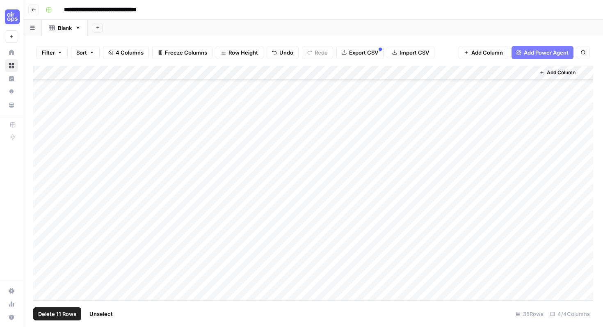
click at [39, 130] on div "Add Column" at bounding box center [313, 183] width 560 height 235
click at [43, 126] on div "Add Column" at bounding box center [313, 183] width 560 height 235
click at [43, 115] on div "Add Column" at bounding box center [313, 183] width 560 height 235
click at [44, 128] on div "Add Column" at bounding box center [313, 183] width 560 height 235
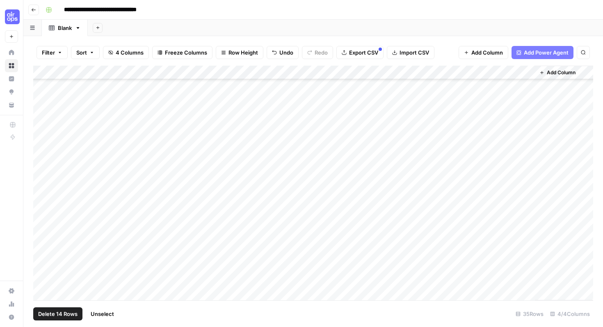
click at [41, 111] on div "Add Column" at bounding box center [313, 183] width 560 height 235
click at [44, 136] on div "Add Column" at bounding box center [313, 183] width 560 height 235
click at [43, 122] on div "Add Column" at bounding box center [313, 183] width 560 height 235
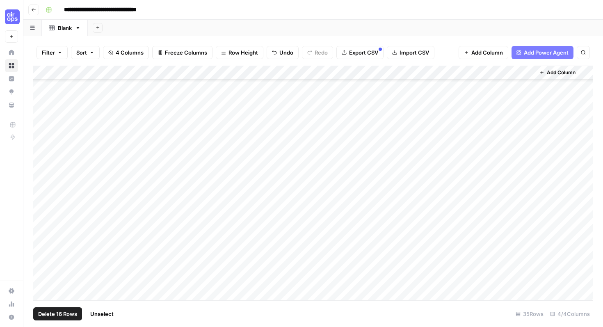
click at [44, 138] on div "Add Column" at bounding box center [313, 183] width 560 height 235
click at [42, 122] on div "Add Column" at bounding box center [313, 183] width 560 height 235
click at [41, 103] on div "Add Column" at bounding box center [313, 183] width 560 height 235
click at [41, 94] on div "Add Column" at bounding box center [313, 183] width 560 height 235
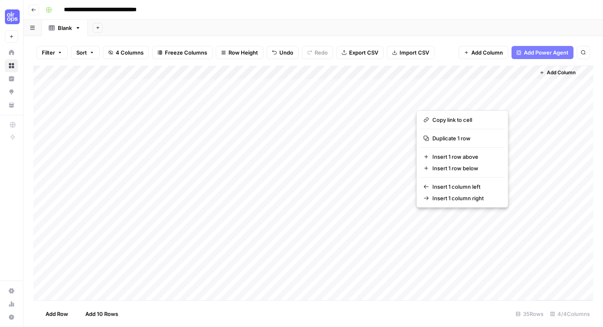
click at [145, 88] on div "Add Column" at bounding box center [313, 183] width 560 height 235
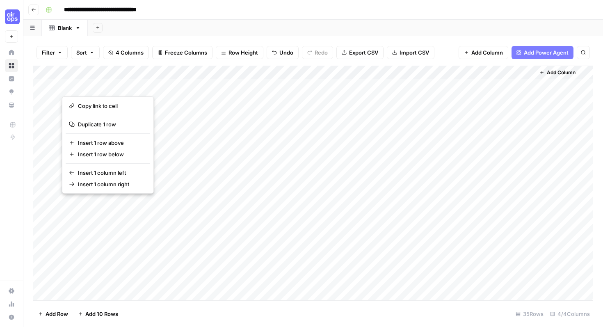
click at [464, 95] on div "Add Column" at bounding box center [313, 183] width 560 height 235
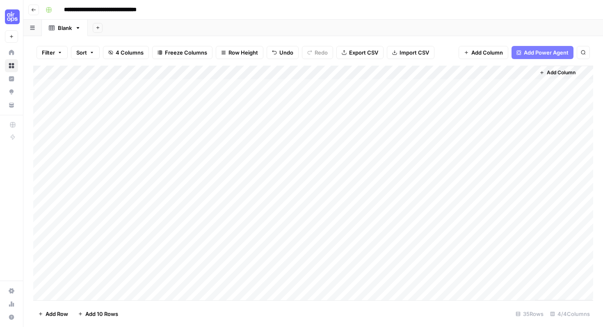
click at [463, 89] on div "Add Column" at bounding box center [313, 183] width 560 height 235
click at [44, 87] on div "Add Column" at bounding box center [313, 183] width 560 height 235
click at [58, 317] on span "Delete 1 Row" at bounding box center [54, 314] width 33 height 8
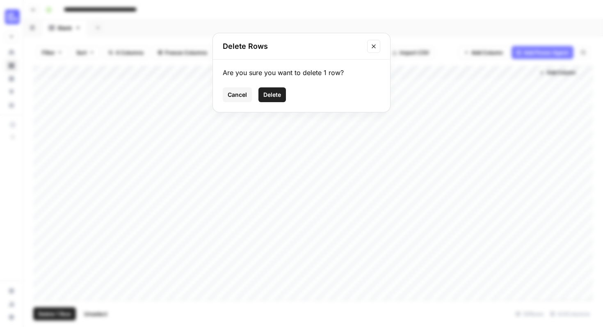
click at [285, 90] on button "Delete" at bounding box center [271, 94] width 27 height 15
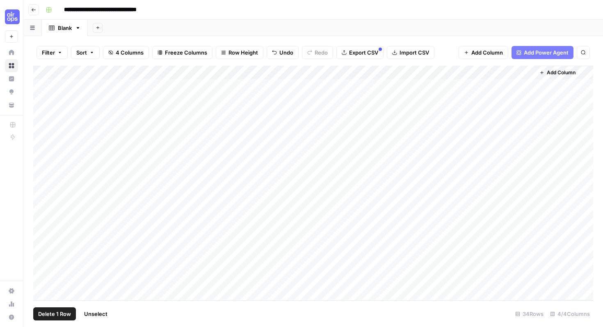
click at [43, 98] on div "Add Column" at bounding box center [313, 183] width 560 height 235
click at [43, 115] on div "Add Column" at bounding box center [313, 183] width 560 height 235
click at [43, 85] on div "Add Column" at bounding box center [313, 183] width 560 height 235
click at [43, 132] on div "Add Column" at bounding box center [313, 183] width 560 height 235
click at [43, 148] on div "Add Column" at bounding box center [313, 183] width 560 height 235
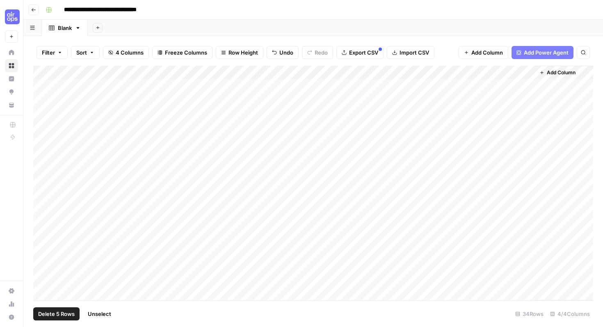
click at [43, 141] on div "Add Column" at bounding box center [313, 183] width 560 height 235
click at [43, 155] on div "Add Column" at bounding box center [313, 183] width 560 height 235
click at [43, 172] on div "Add Column" at bounding box center [313, 183] width 560 height 235
click at [43, 182] on div "Add Column" at bounding box center [313, 183] width 560 height 235
click at [43, 196] on div "Add Column" at bounding box center [313, 183] width 560 height 235
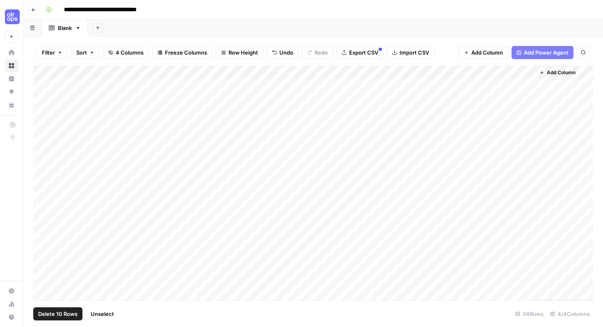
click at [43, 210] on div "Add Column" at bounding box center [313, 183] width 560 height 235
click at [42, 196] on div "Add Column" at bounding box center [313, 183] width 560 height 235
click at [40, 172] on div "Add Column" at bounding box center [313, 183] width 560 height 235
click at [43, 176] on div "Add Column" at bounding box center [313, 183] width 560 height 235
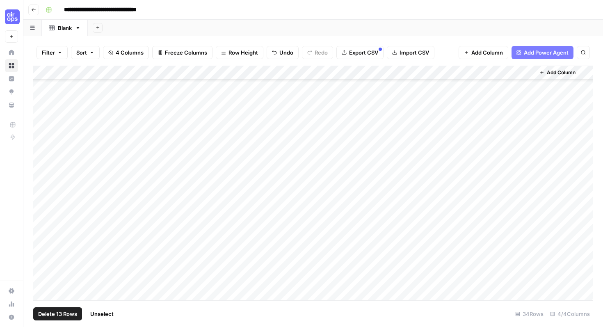
click at [43, 169] on div "Add Column" at bounding box center [313, 183] width 560 height 235
click at [43, 152] on div "Add Column" at bounding box center [313, 183] width 560 height 235
click at [43, 155] on div "Add Column" at bounding box center [313, 183] width 560 height 235
click at [43, 137] on div "Add Column" at bounding box center [313, 183] width 560 height 235
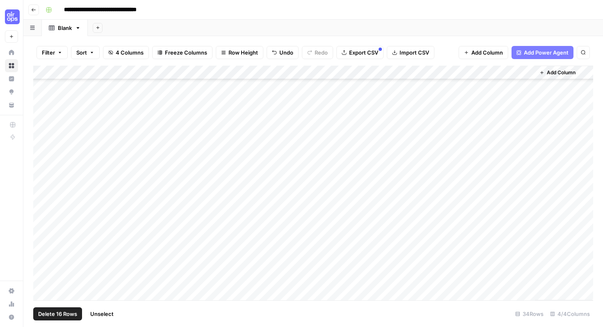
click at [43, 124] on div "Add Column" at bounding box center [313, 183] width 560 height 235
click at [43, 110] on div "Add Column" at bounding box center [313, 183] width 560 height 235
click at [43, 97] on div "Add Column" at bounding box center [313, 183] width 560 height 235
click at [47, 311] on span "Delete 19 Rows" at bounding box center [57, 314] width 39 height 8
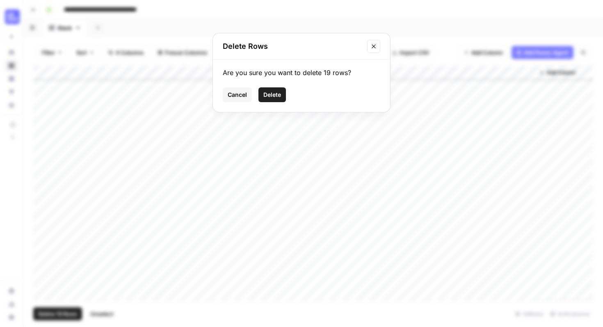
click at [276, 96] on span "Delete" at bounding box center [272, 95] width 18 height 8
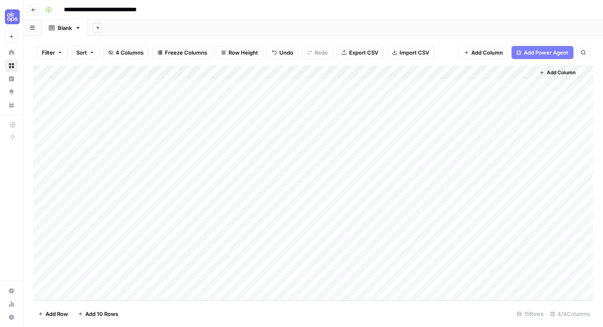
scroll to position [0, 0]
click at [34, 11] on icon "button" at bounding box center [33, 9] width 5 height 5
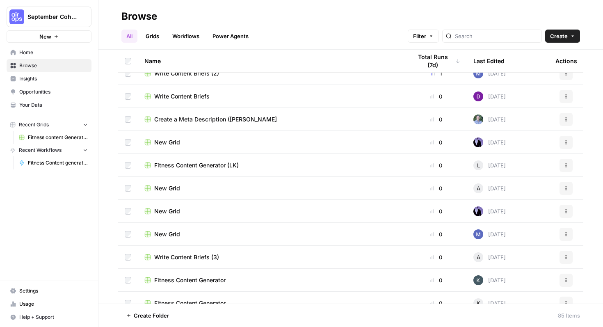
scroll to position [44, 0]
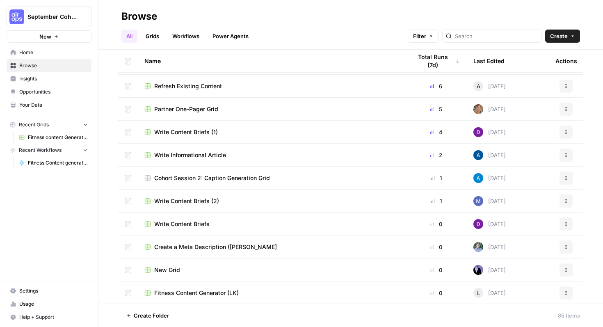
click at [197, 32] on link "Workflows" at bounding box center [185, 36] width 37 height 13
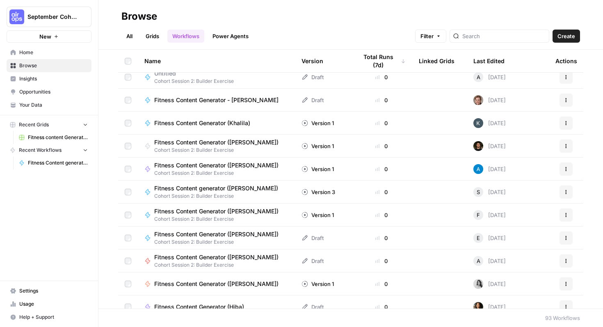
scroll to position [699, 0]
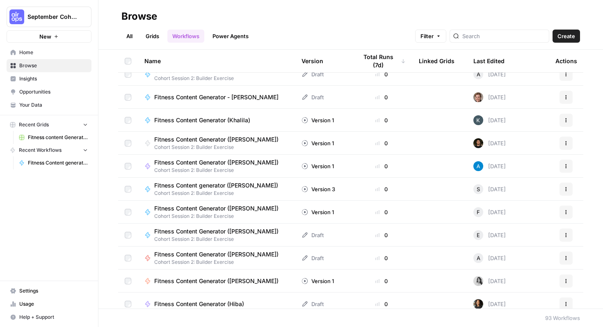
click at [239, 185] on span "Fitness Content generator ([PERSON_NAME])" at bounding box center [216, 185] width 124 height 8
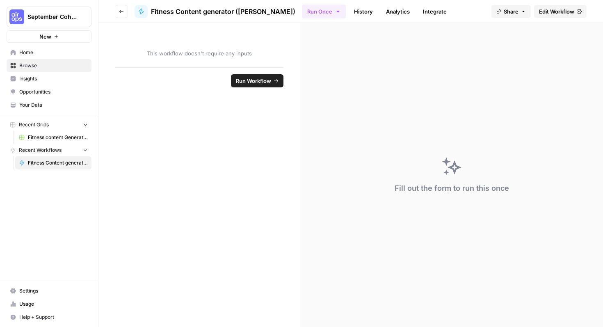
click at [554, 14] on span "Edit Workflow" at bounding box center [556, 11] width 35 height 8
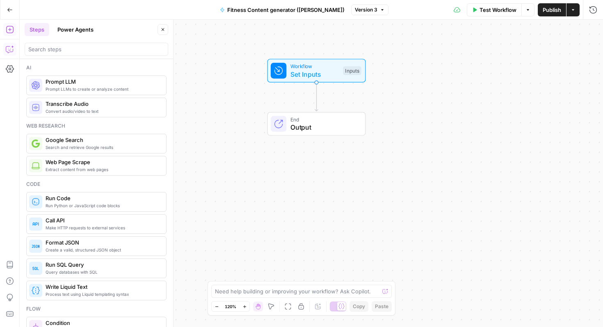
click at [7, 52] on icon "button" at bounding box center [9, 49] width 7 height 7
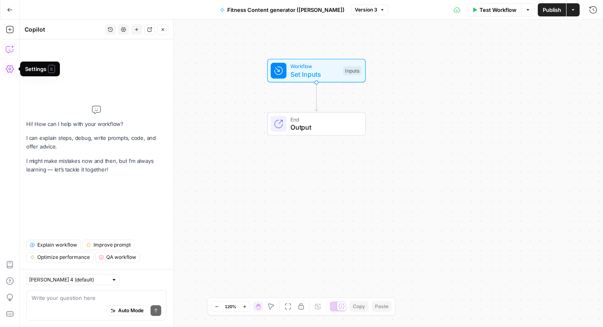
click at [50, 296] on textarea at bounding box center [97, 298] width 130 height 8
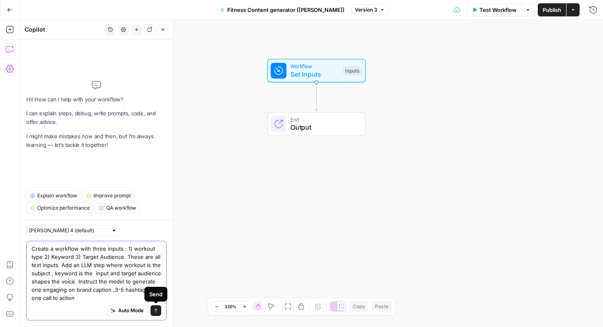
type textarea "Create a workflow with three inputs : 1) workout type 2) Keyword 3) Target Audi…"
click at [155, 314] on button "Send" at bounding box center [156, 310] width 11 height 11
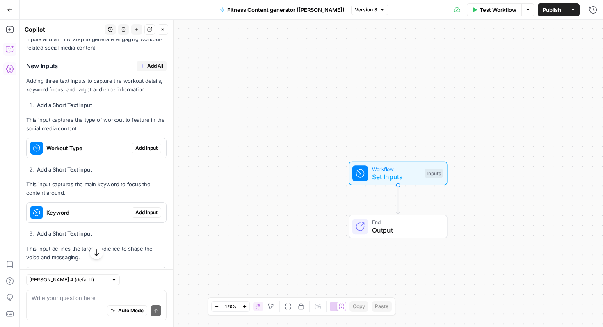
scroll to position [187, 0]
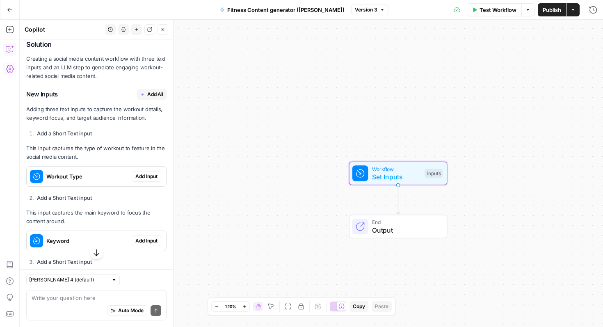
click at [156, 180] on button "Add Input" at bounding box center [147, 176] width 30 height 11
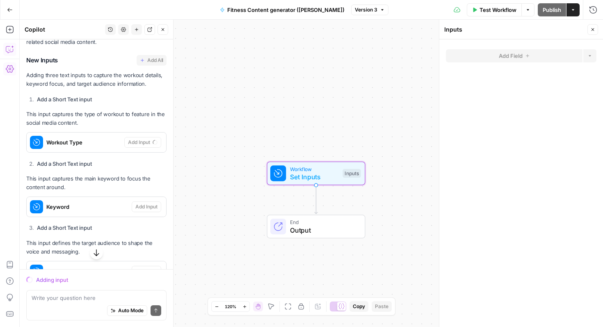
scroll to position [235, 0]
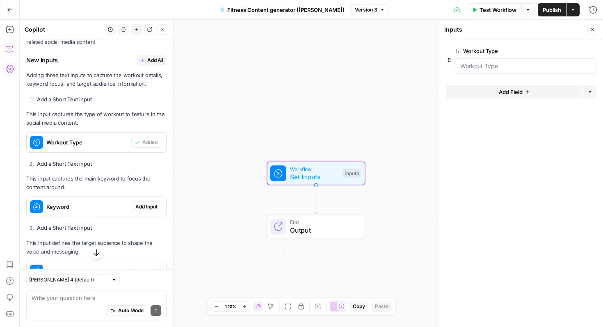
click at [143, 205] on span "Add Input" at bounding box center [146, 206] width 22 height 7
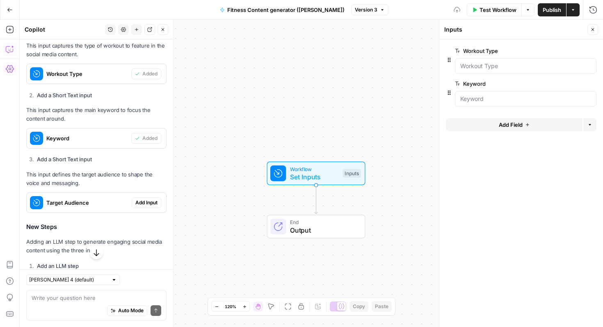
scroll to position [306, 0]
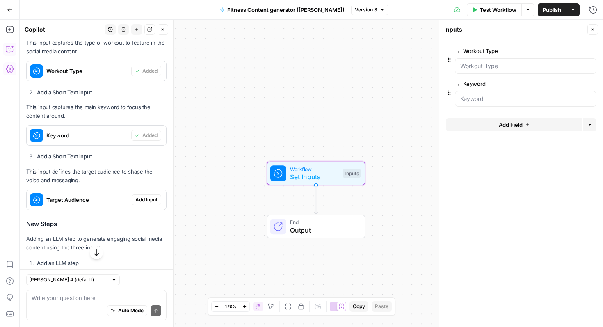
click at [146, 198] on span "Add Input" at bounding box center [146, 199] width 22 height 7
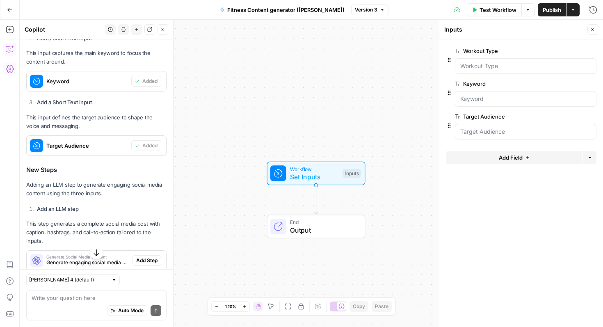
scroll to position [381, 0]
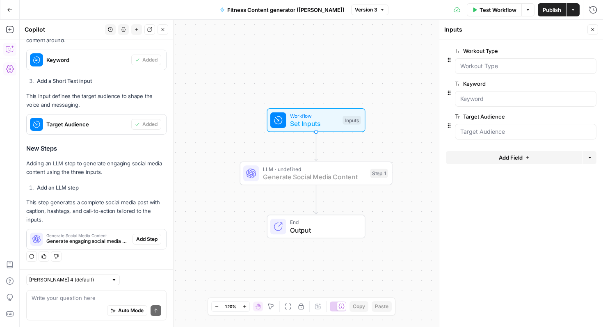
click at [153, 237] on span "Add Step" at bounding box center [146, 238] width 21 height 7
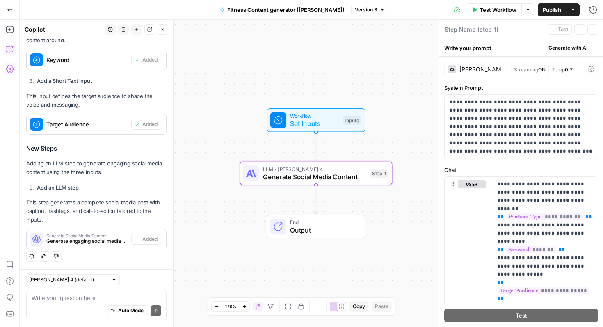
type textarea "Generate Social Media Content"
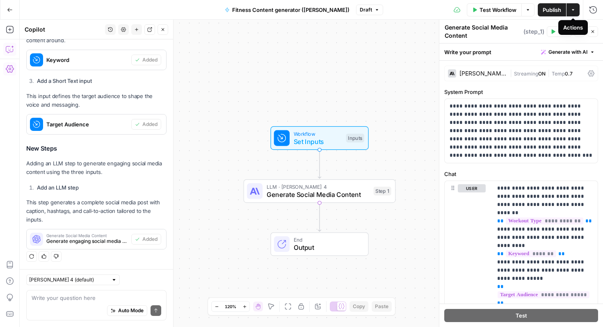
click at [572, 8] on icon "button" at bounding box center [572, 9] width 5 height 5
click at [507, 170] on label "Chat" at bounding box center [521, 174] width 154 height 8
click at [340, 134] on span "Workflow" at bounding box center [318, 134] width 48 height 8
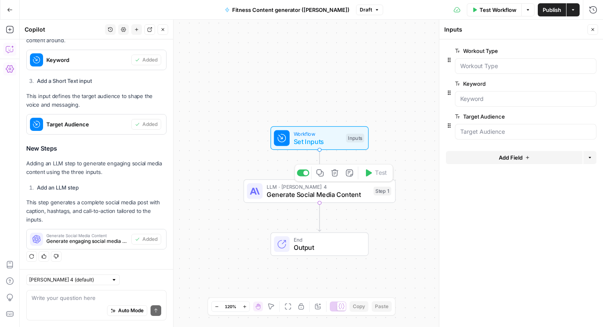
click at [337, 191] on span "Generate Social Media Content" at bounding box center [318, 194] width 103 height 10
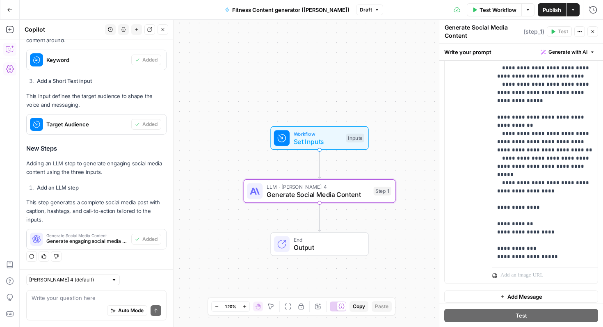
scroll to position [255, 0]
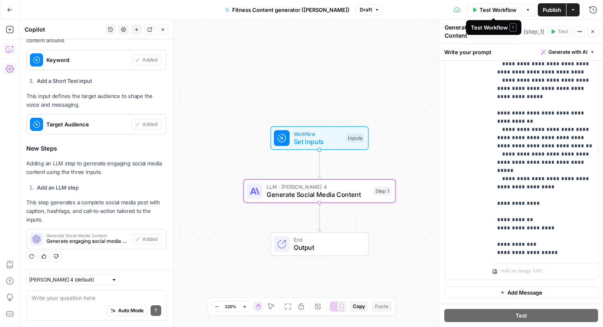
click at [491, 11] on span "Test Workflow" at bounding box center [497, 10] width 37 height 8
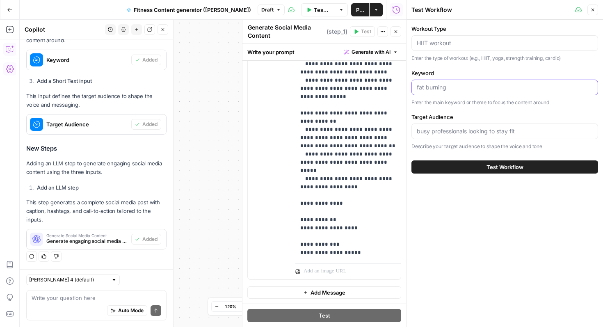
click at [470, 84] on input "Keyword" at bounding box center [505, 87] width 176 height 8
click at [463, 43] on input "Workout Type" at bounding box center [505, 43] width 176 height 8
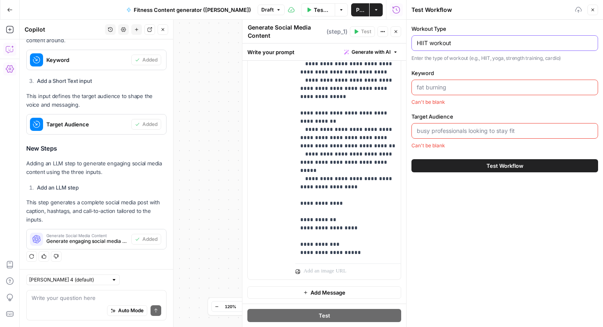
type input "HIIT workout"
click at [475, 91] on input "Keyword" at bounding box center [505, 87] width 176 height 8
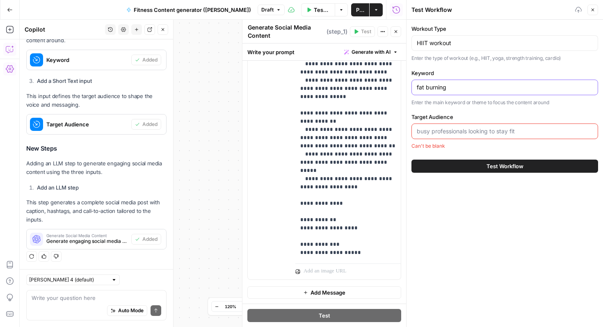
type input "fat burning"
click at [518, 132] on input "Target Audience" at bounding box center [505, 131] width 176 height 8
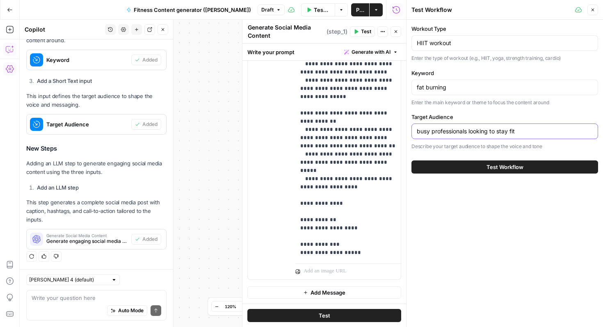
type input "busy professionals looking to stay fit"
click at [549, 165] on button "Test Workflow" at bounding box center [504, 166] width 187 height 13
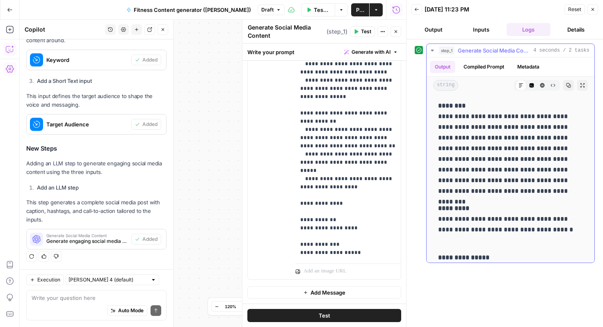
drag, startPoint x: 437, startPoint y: 114, endPoint x: 547, endPoint y: 192, distance: 134.2
click at [547, 192] on div "**********" at bounding box center [510, 192] width 155 height 190
click at [497, 179] on p "**********" at bounding box center [510, 148] width 145 height 96
click at [594, 7] on icon "button" at bounding box center [592, 9] width 5 height 5
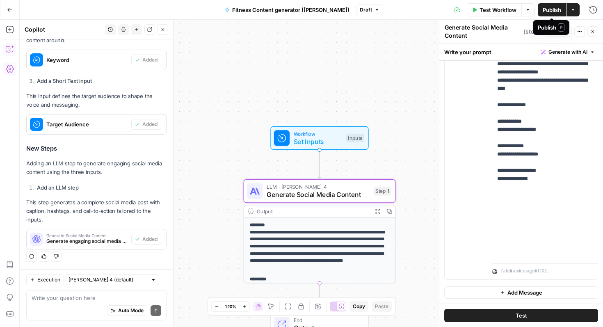
click at [552, 10] on span "Publish" at bounding box center [552, 10] width 18 height 8
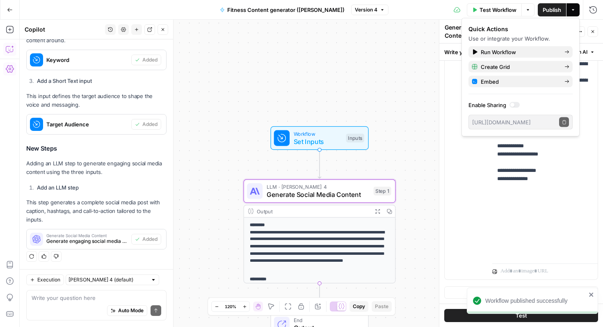
click at [10, 6] on button "Go Back" at bounding box center [9, 9] width 15 height 15
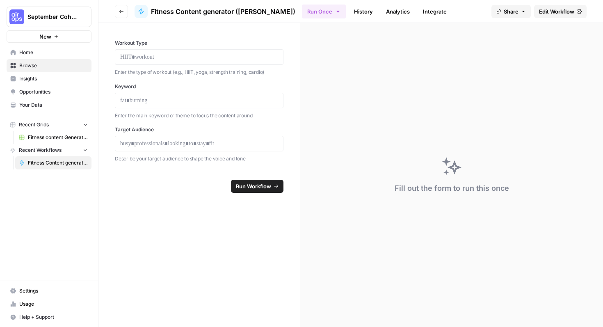
click at [43, 54] on span "Home" at bounding box center [53, 52] width 68 height 7
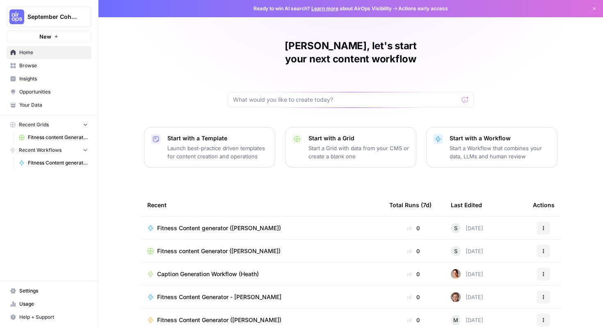
click at [64, 140] on span "Fitness content Generator ([PERSON_NAME])" at bounding box center [58, 137] width 60 height 7
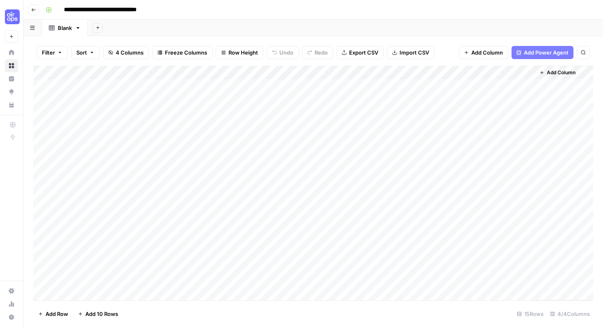
click at [561, 73] on span "Add Column" at bounding box center [561, 72] width 29 height 7
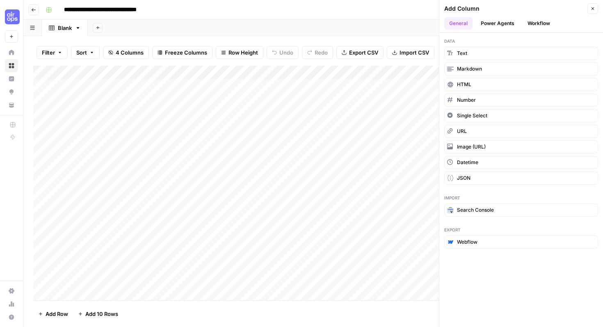
click at [533, 25] on button "Workflow" at bounding box center [538, 23] width 32 height 12
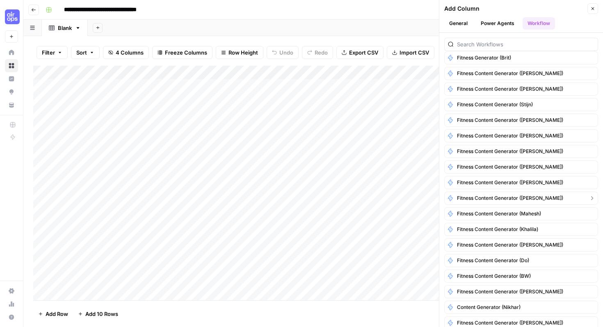
scroll to position [297, 0]
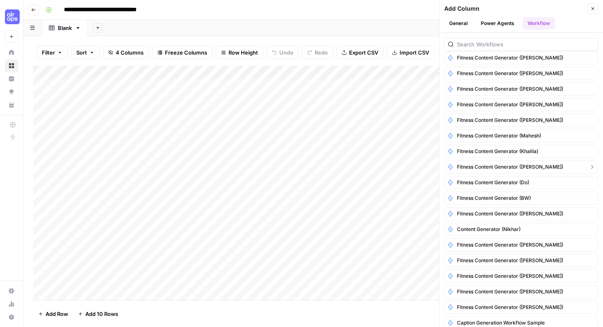
click at [491, 169] on span "Fitness Content generator ([PERSON_NAME])" at bounding box center [510, 166] width 106 height 7
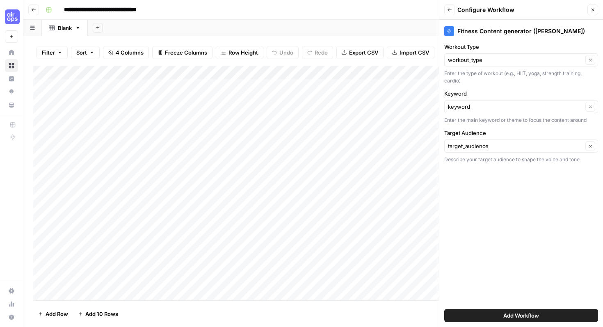
click at [522, 318] on span "Add Workflow" at bounding box center [521, 315] width 36 height 8
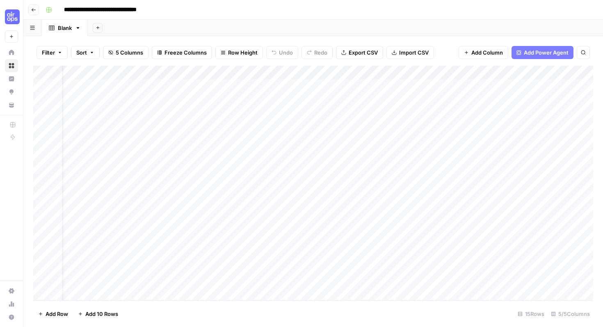
scroll to position [0, 0]
click at [175, 73] on div "Add Column" at bounding box center [313, 183] width 560 height 235
click at [114, 181] on span "Remove Column" at bounding box center [114, 183] width 72 height 8
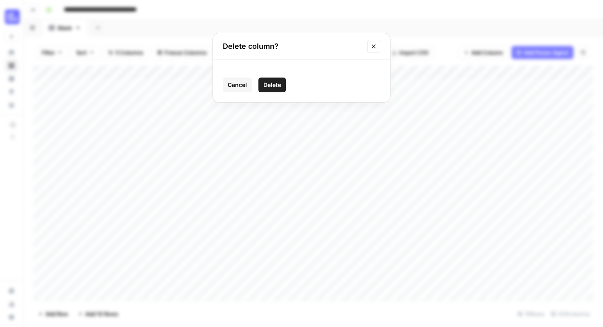
click at [270, 87] on span "Delete" at bounding box center [272, 85] width 18 height 8
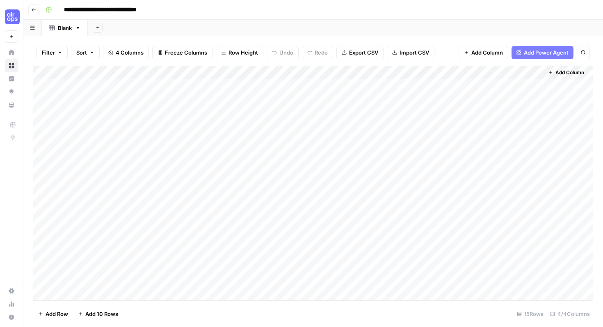
click at [479, 84] on div "Add Column" at bounding box center [313, 183] width 560 height 235
click at [525, 87] on div "Add Column" at bounding box center [313, 183] width 560 height 235
click at [540, 85] on div "Add Column" at bounding box center [313, 183] width 560 height 235
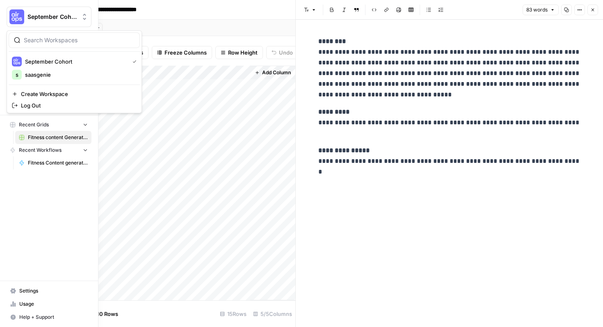
click at [33, 12] on button "September Cohort" at bounding box center [49, 17] width 85 height 21
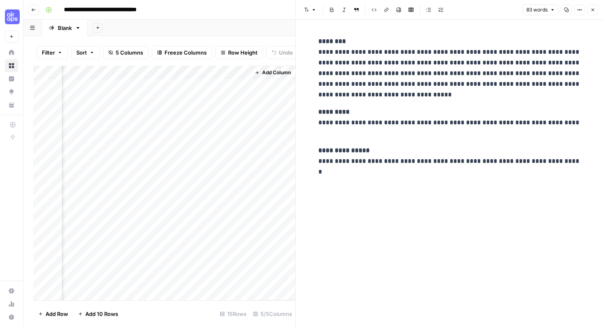
click at [176, 31] on div "Add Sheet" at bounding box center [345, 28] width 515 height 16
click at [159, 73] on div "Add Column" at bounding box center [164, 183] width 262 height 235
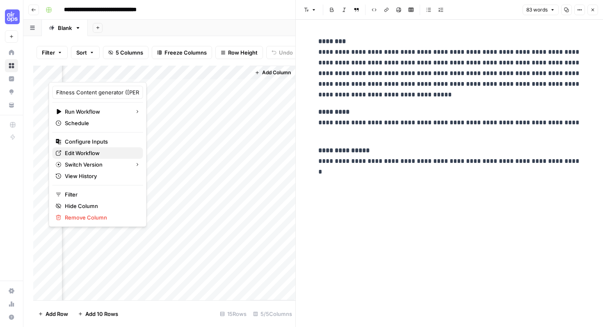
click at [107, 154] on span "Edit Workflow" at bounding box center [101, 153] width 72 height 8
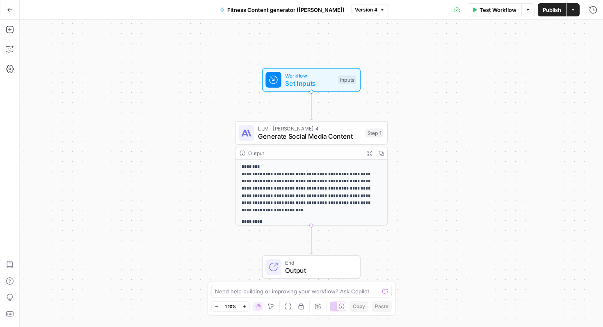
click at [300, 296] on div "Need help building or improving your workflow? Ask Copilot." at bounding box center [301, 291] width 180 height 13
click at [16, 52] on div "Add Steps Copilot Settings AirOps Academy Help Give Feedback Shortcuts" at bounding box center [10, 173] width 20 height 307
click at [9, 49] on icon "button" at bounding box center [10, 49] width 8 height 8
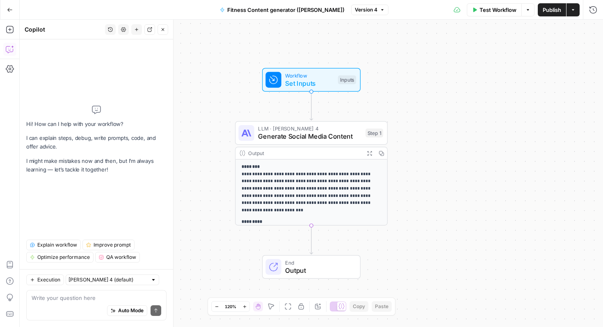
click at [327, 180] on p "**********" at bounding box center [312, 189] width 140 height 50
click at [337, 140] on span "Generate Social Media Content" at bounding box center [309, 137] width 103 height 10
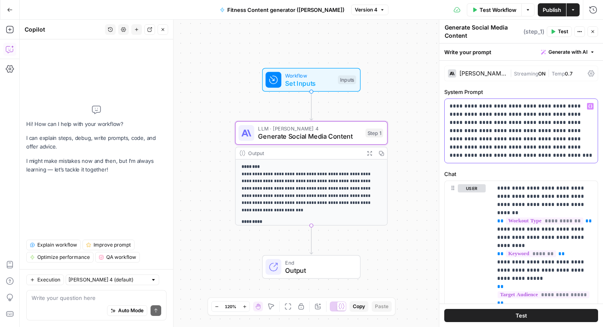
click at [508, 139] on p "**********" at bounding box center [520, 130] width 143 height 57
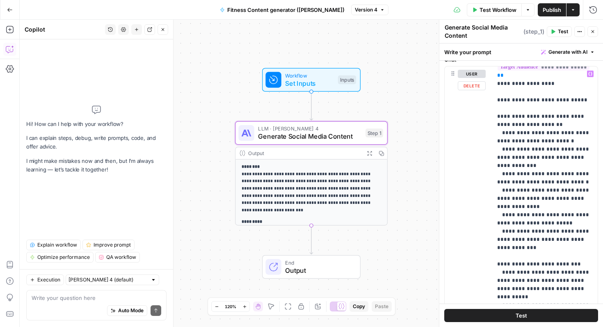
scroll to position [113, 0]
